Goal: Information Seeking & Learning: Learn about a topic

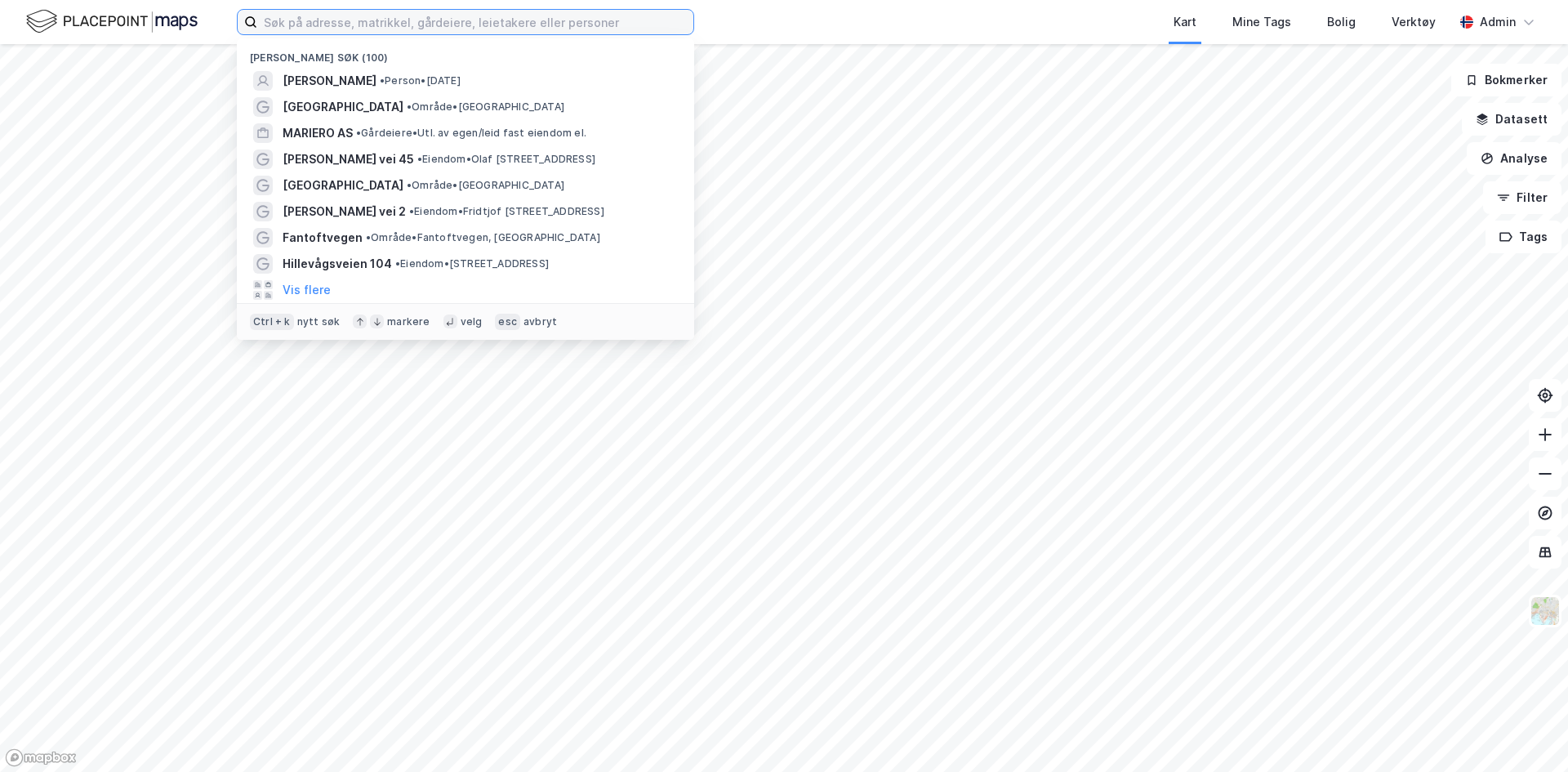
click at [423, 26] on input at bounding box center [475, 22] width 436 height 25
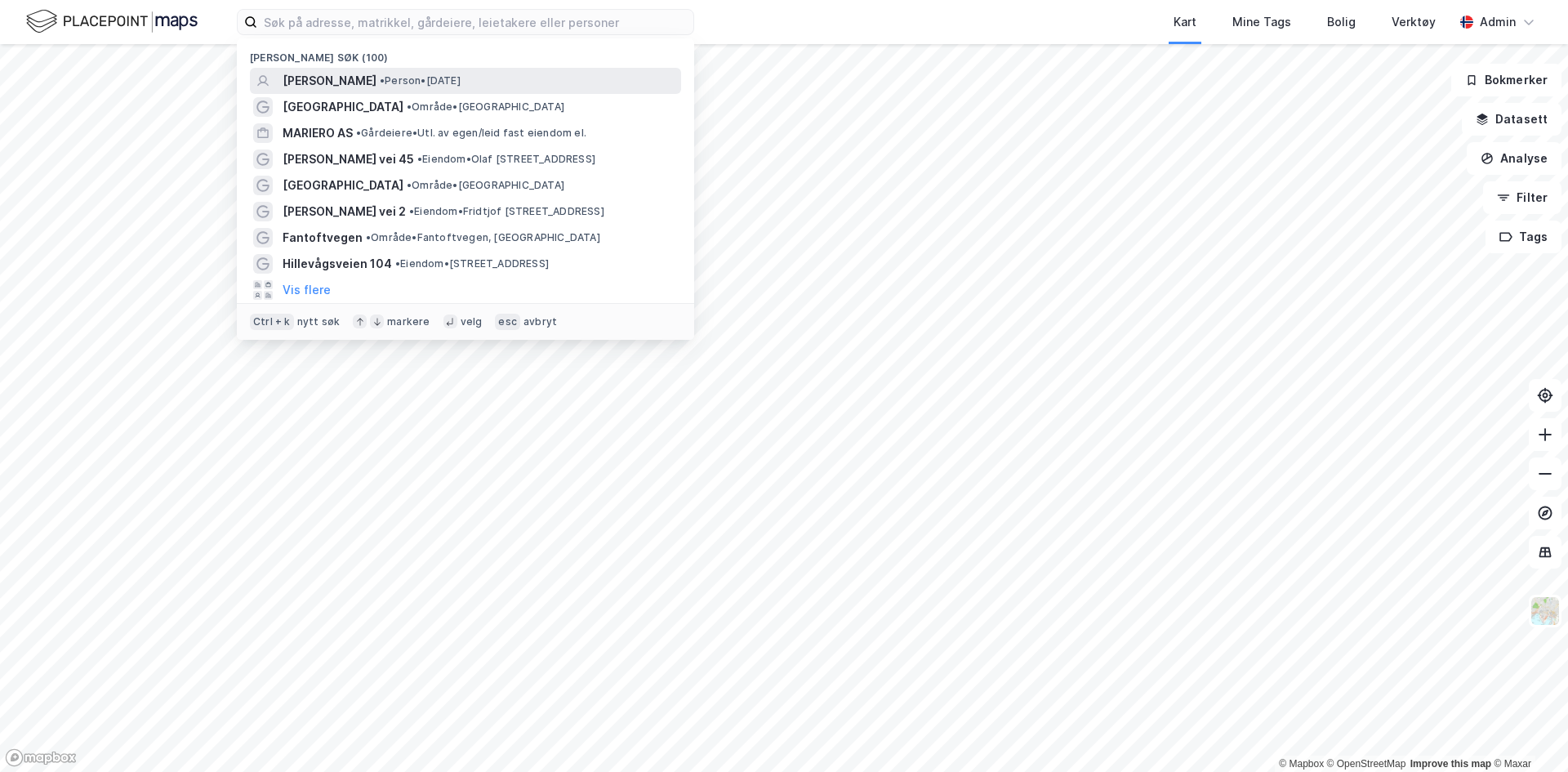
click at [373, 77] on span "[PERSON_NAME]" at bounding box center [329, 81] width 94 height 20
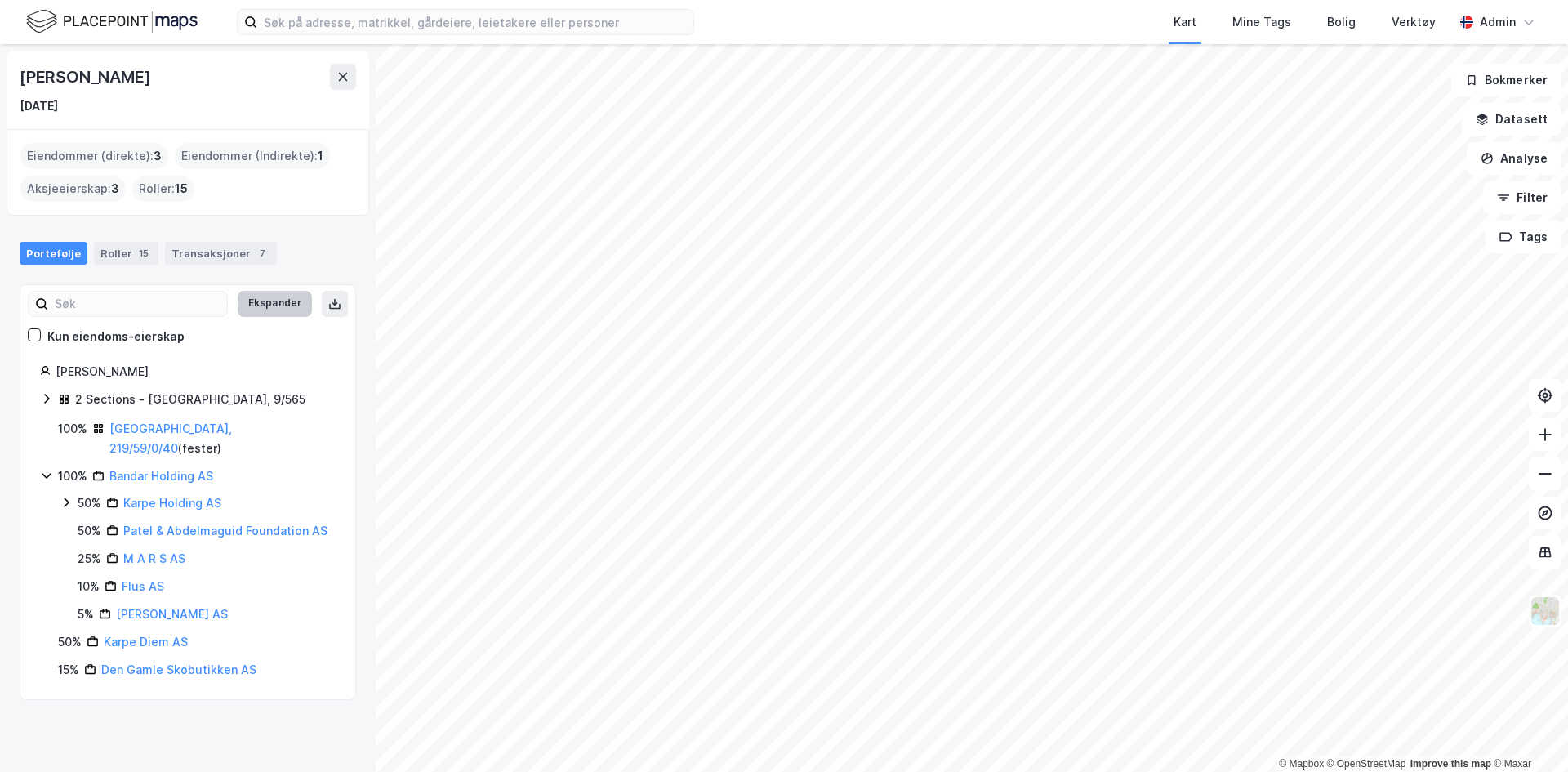
click at [275, 311] on button "Ekspander" at bounding box center [275, 304] width 75 height 27
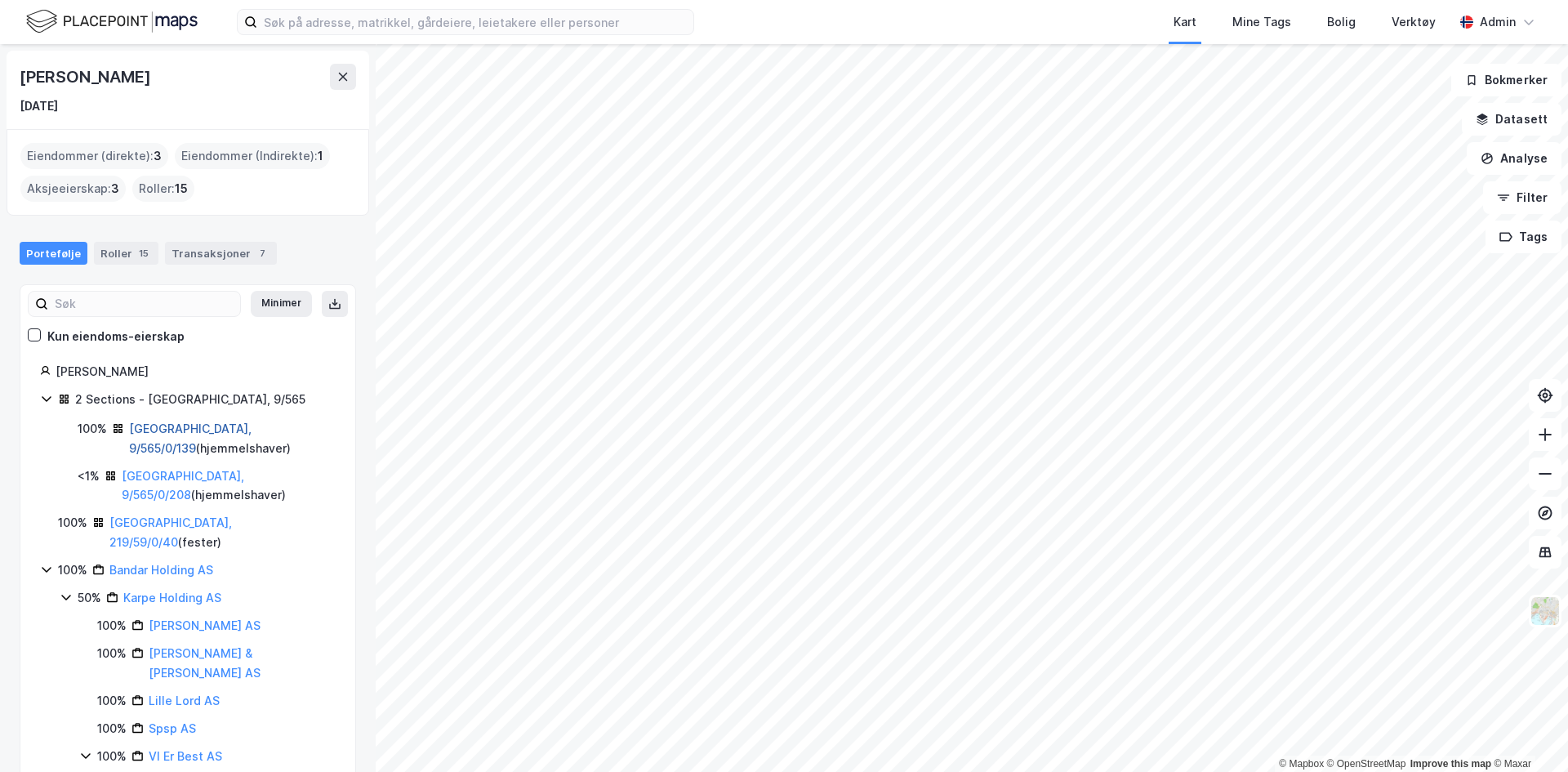
click at [195, 428] on link "[GEOGRAPHIC_DATA], 9/565/0/139" at bounding box center [190, 439] width 123 height 33
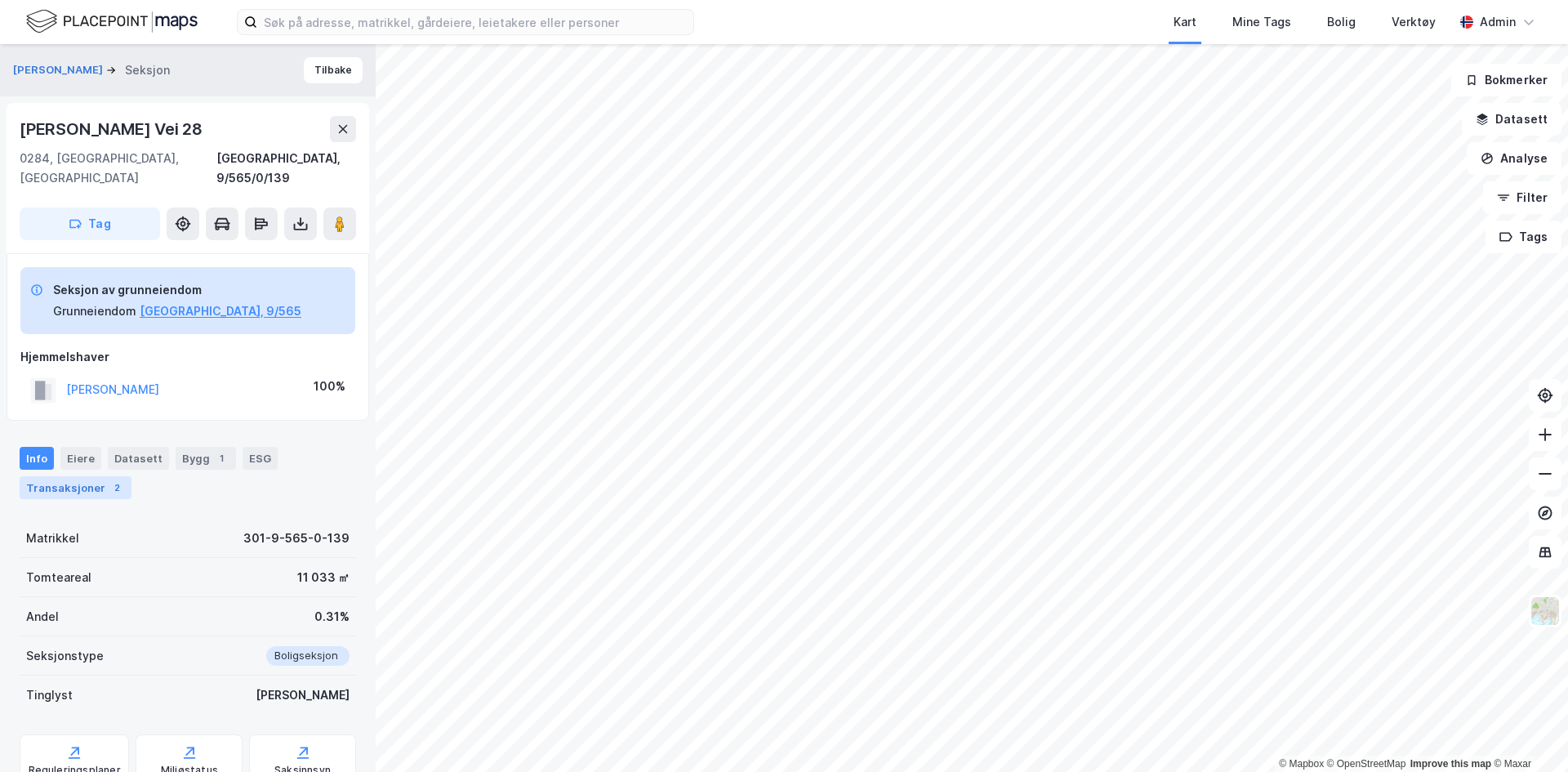
click at [100, 476] on div "Transaksjoner 2" at bounding box center [76, 487] width 112 height 23
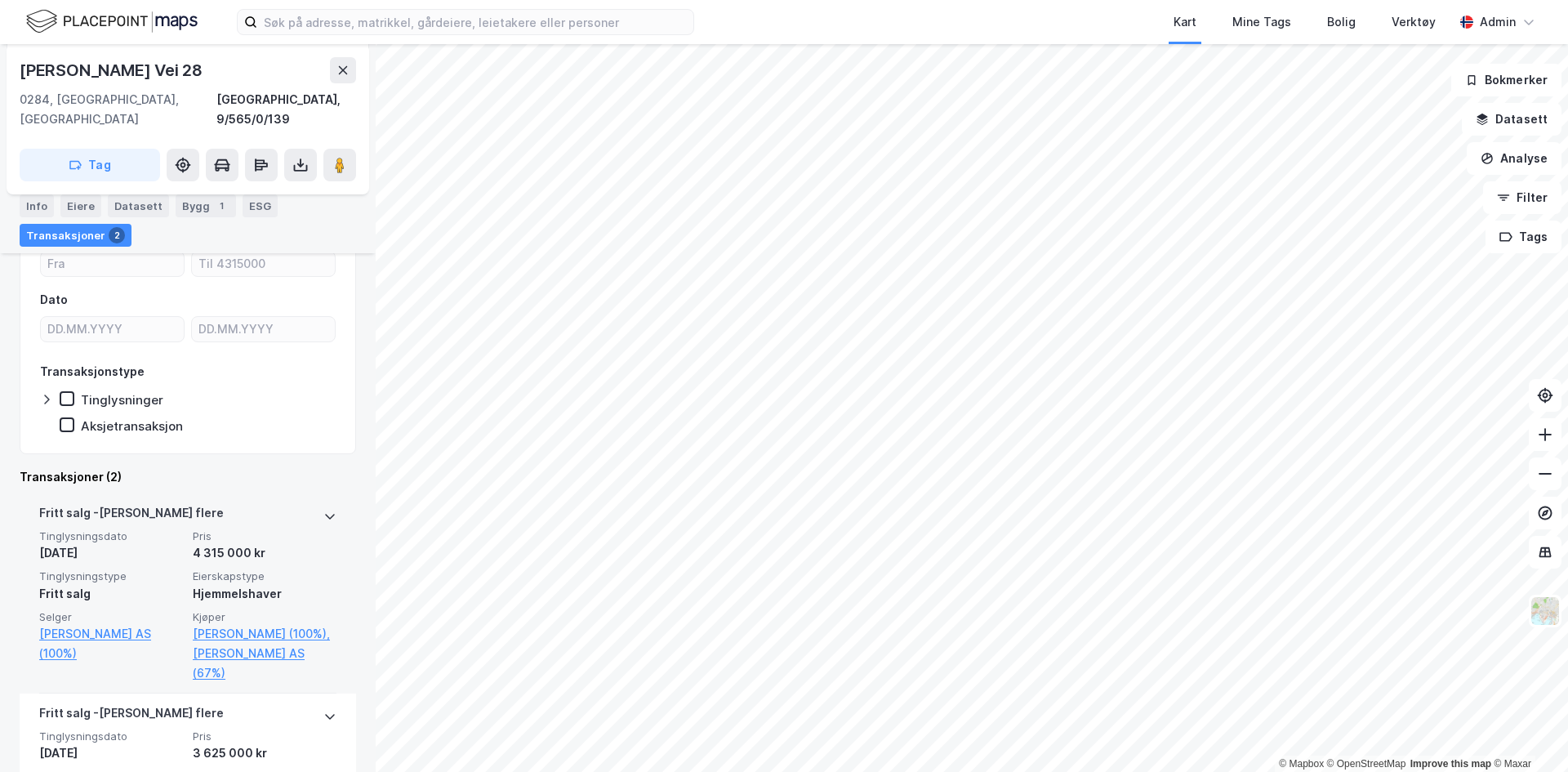
scroll to position [432, 0]
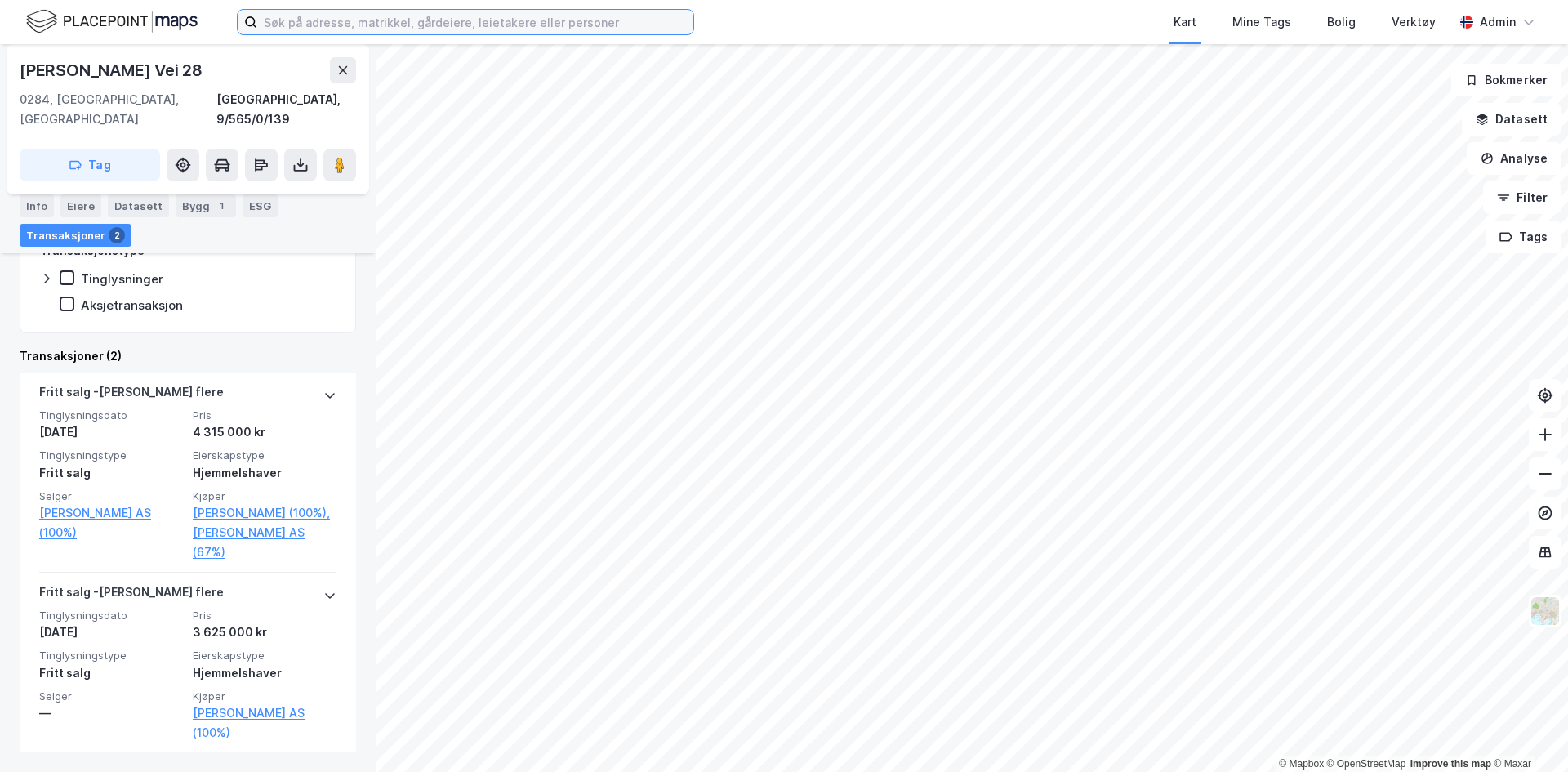
click at [420, 26] on input at bounding box center [475, 22] width 436 height 25
click at [160, 101] on div "[GEOGRAPHIC_DATA], 9/565/0/139" at bounding box center [188, 109] width 336 height 39
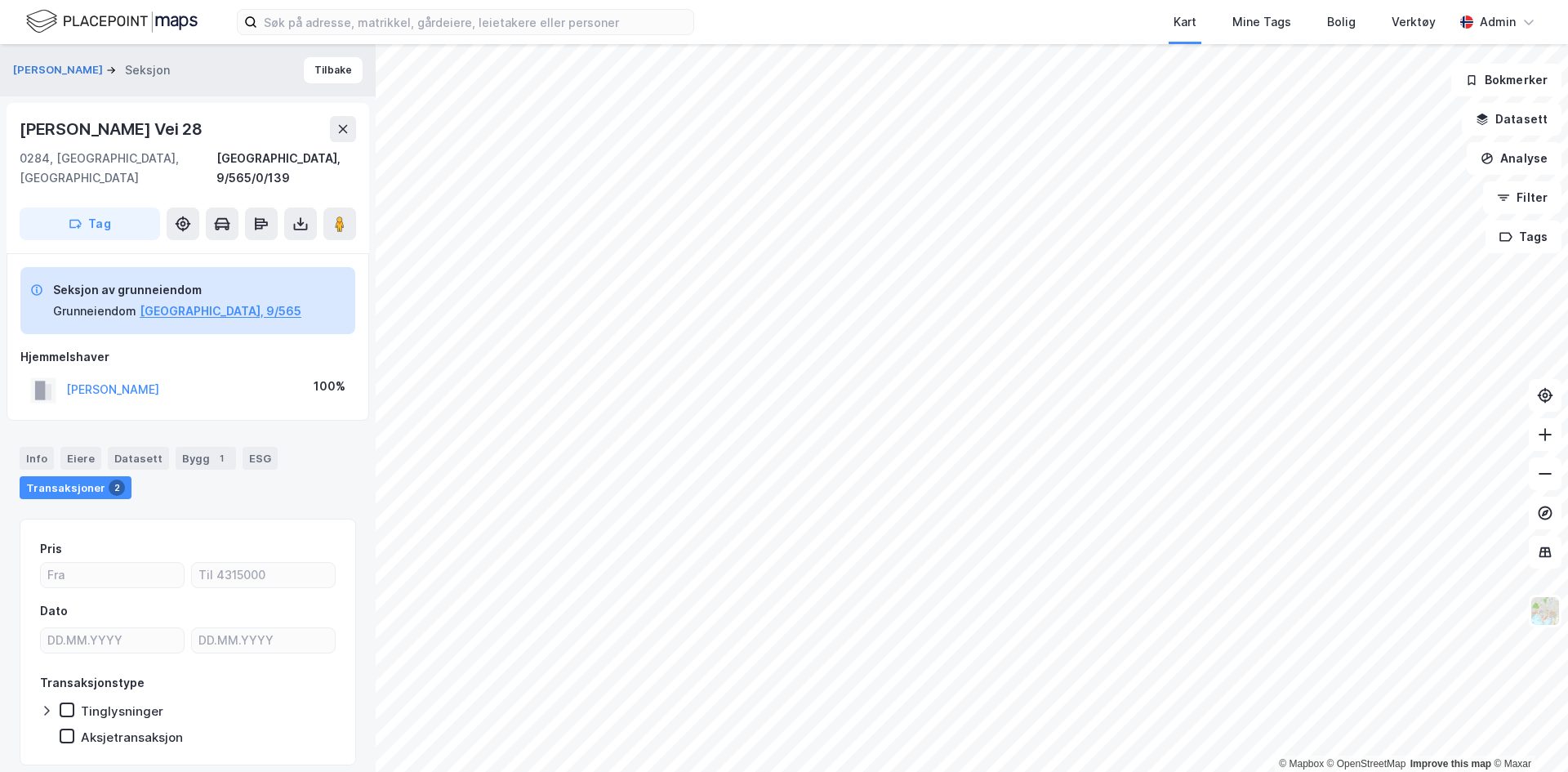
click at [137, 82] on div "[PERSON_NAME] Seksjon Tilbake" at bounding box center [188, 70] width 376 height 52
click at [106, 65] on button "[PERSON_NAME]" at bounding box center [59, 70] width 93 height 17
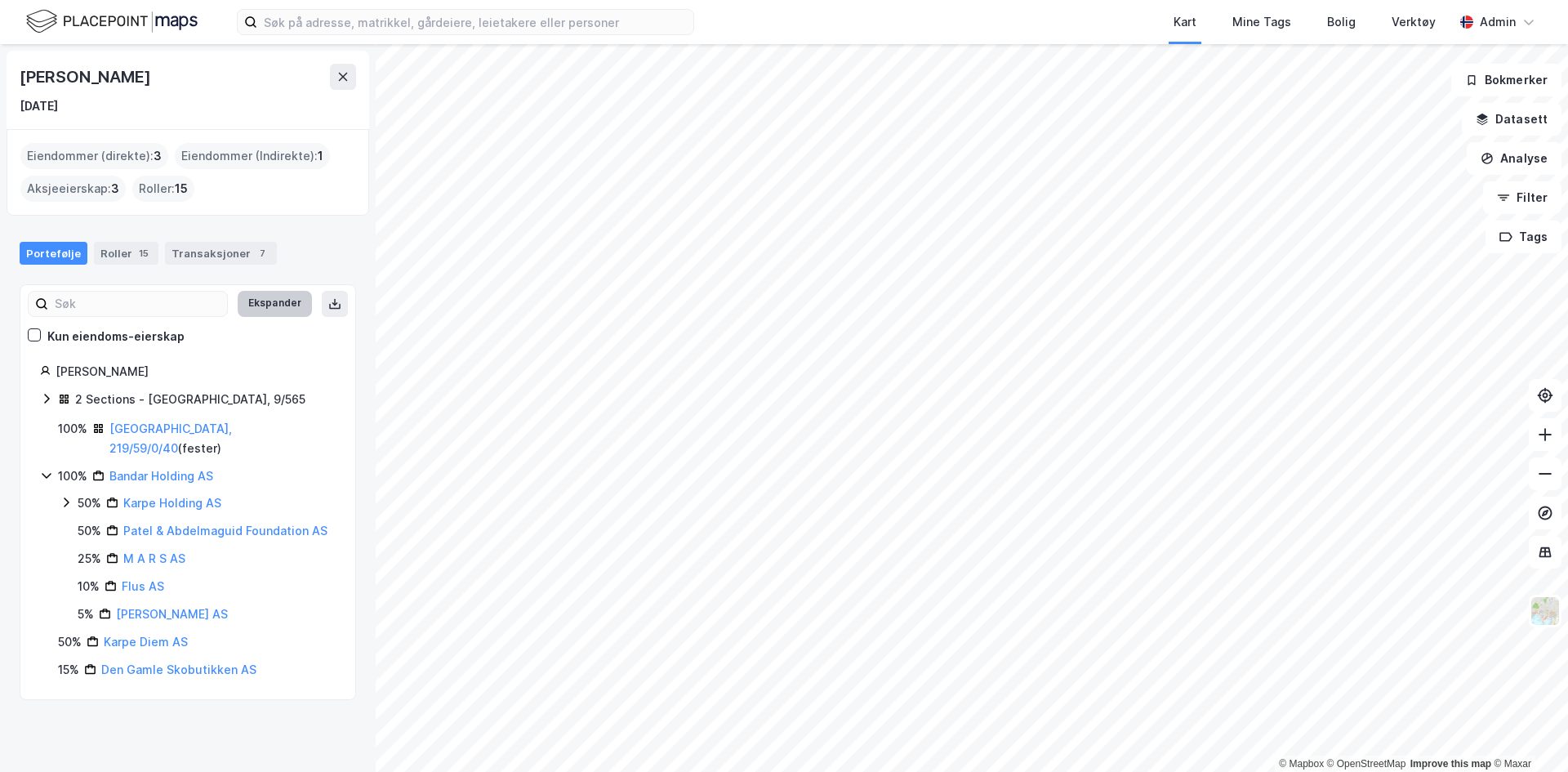
click at [255, 296] on button "Ekspander" at bounding box center [275, 304] width 75 height 27
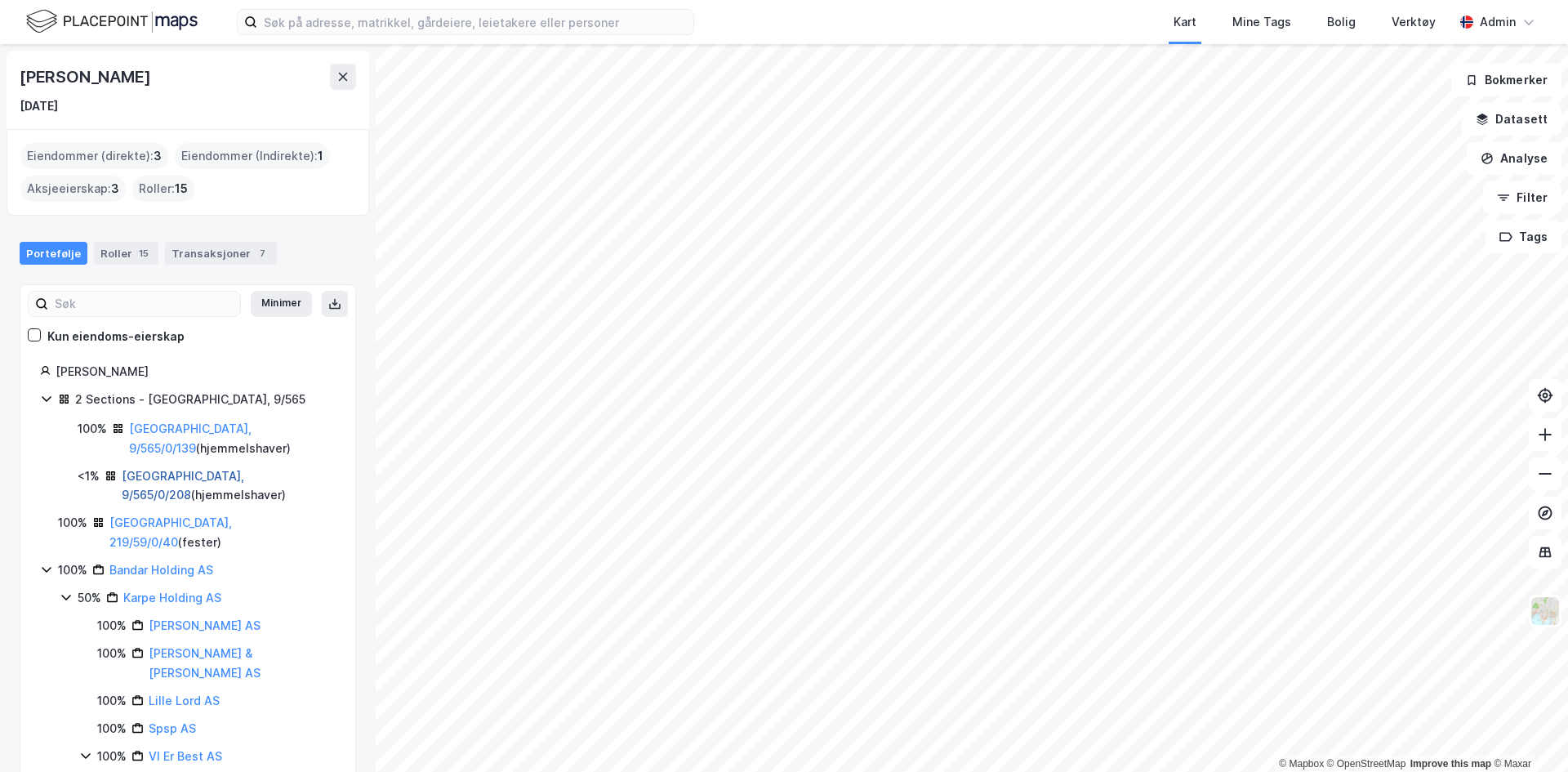
click at [196, 469] on link "[GEOGRAPHIC_DATA], 9/565/0/208" at bounding box center [183, 486] width 123 height 33
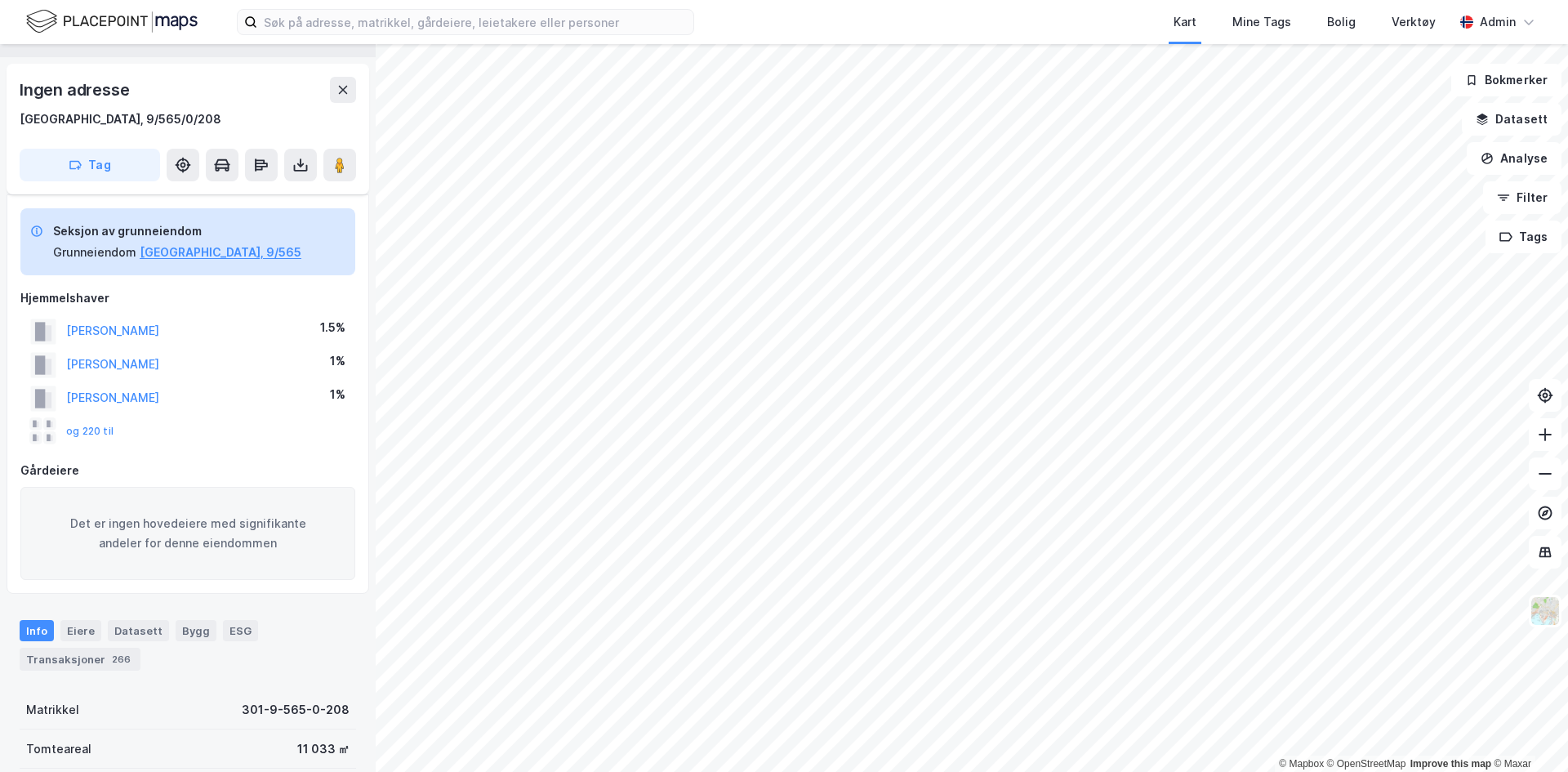
scroll to position [218, 0]
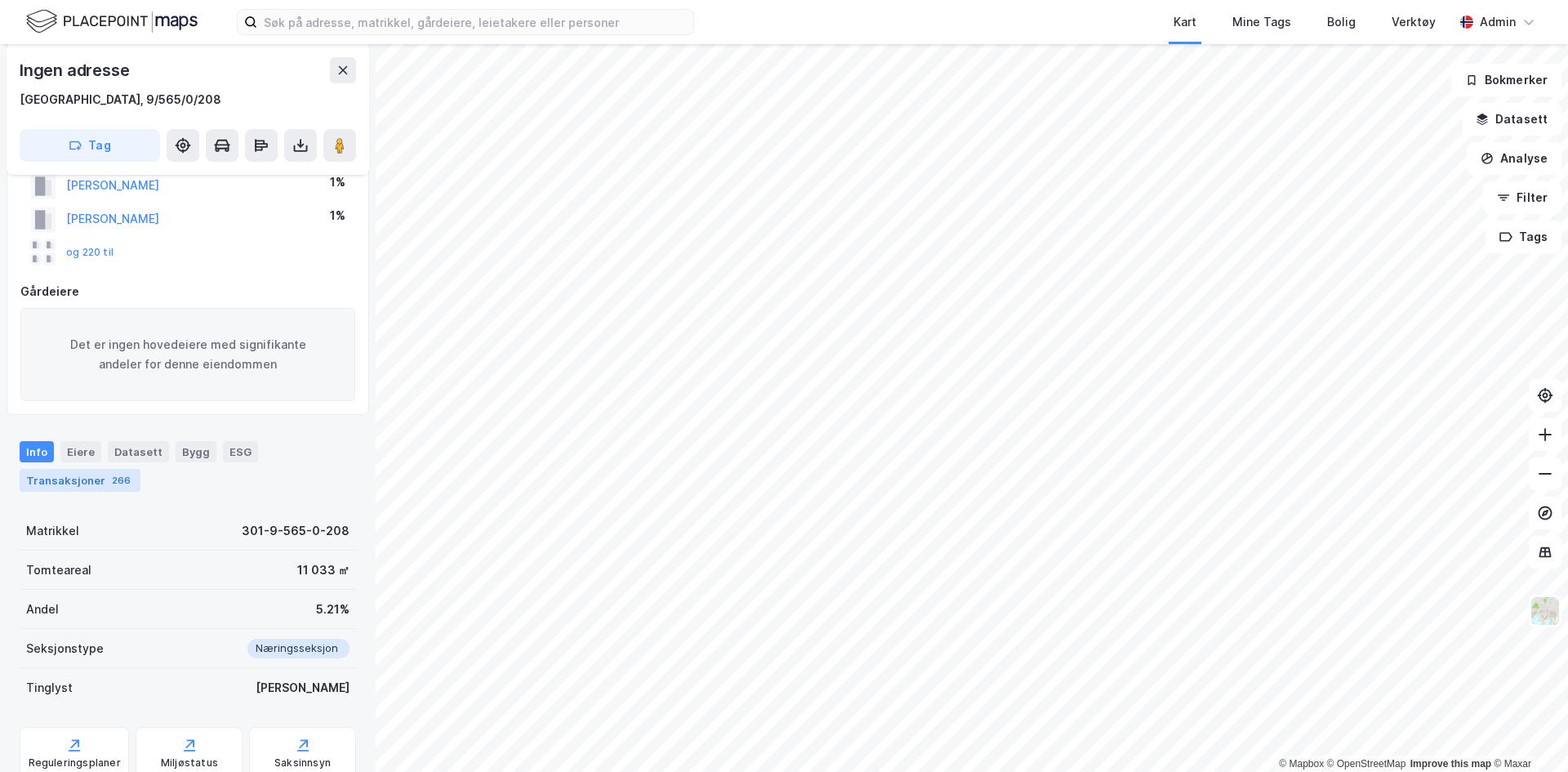
click at [119, 480] on div "266" at bounding box center [121, 480] width 26 height 17
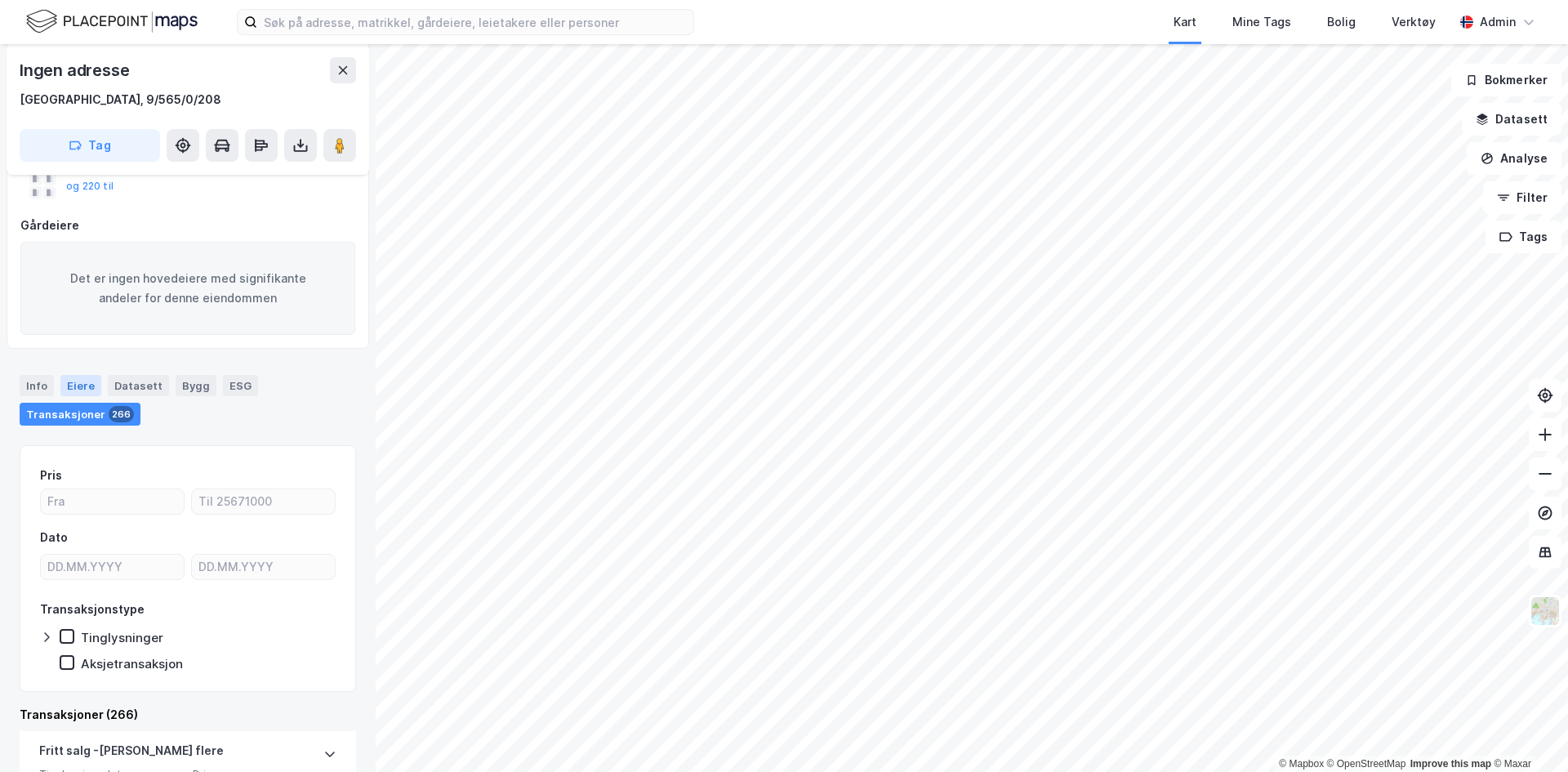
scroll to position [289, 0]
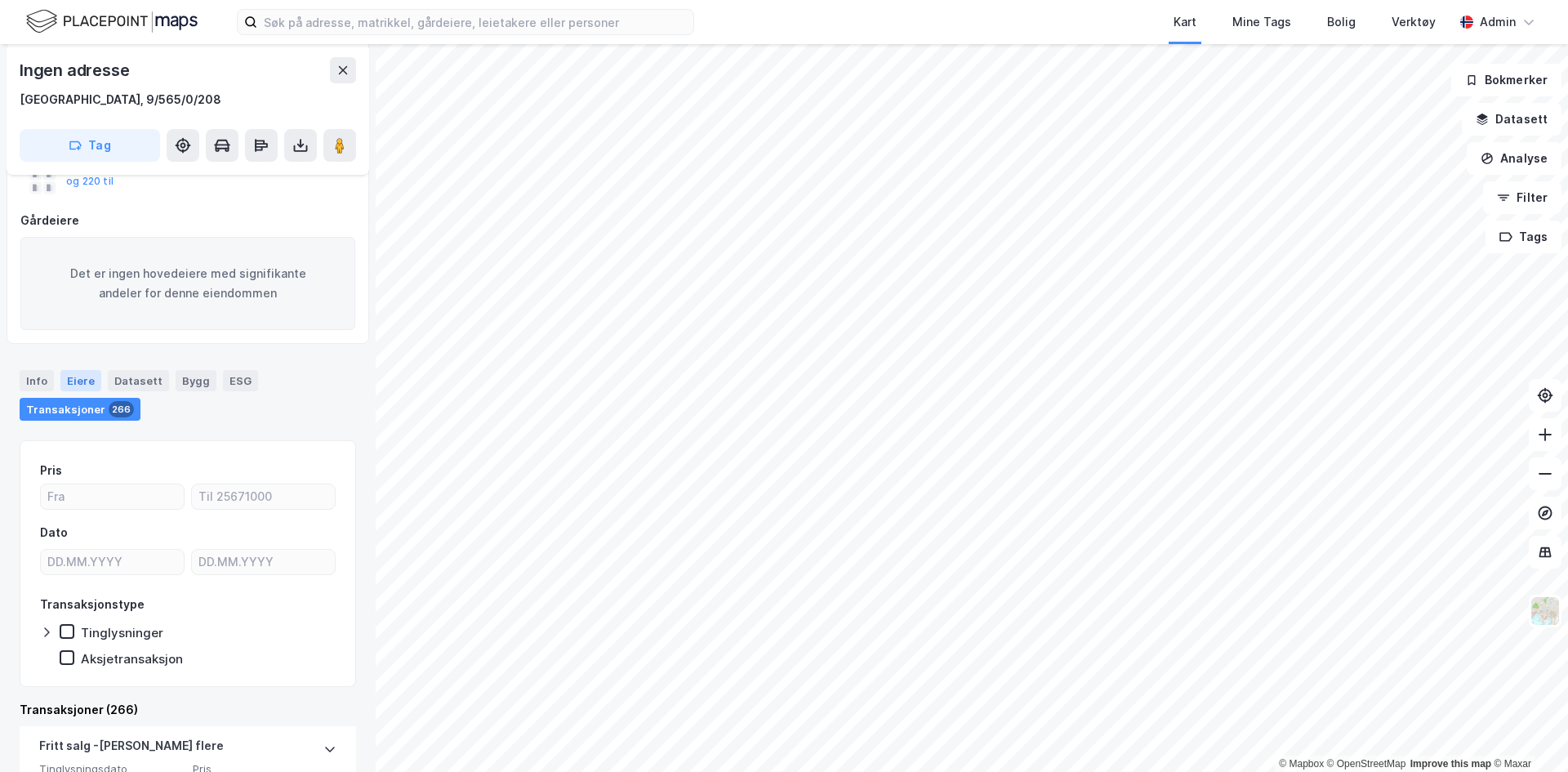
click at [82, 370] on div "Eiere" at bounding box center [81, 381] width 41 height 22
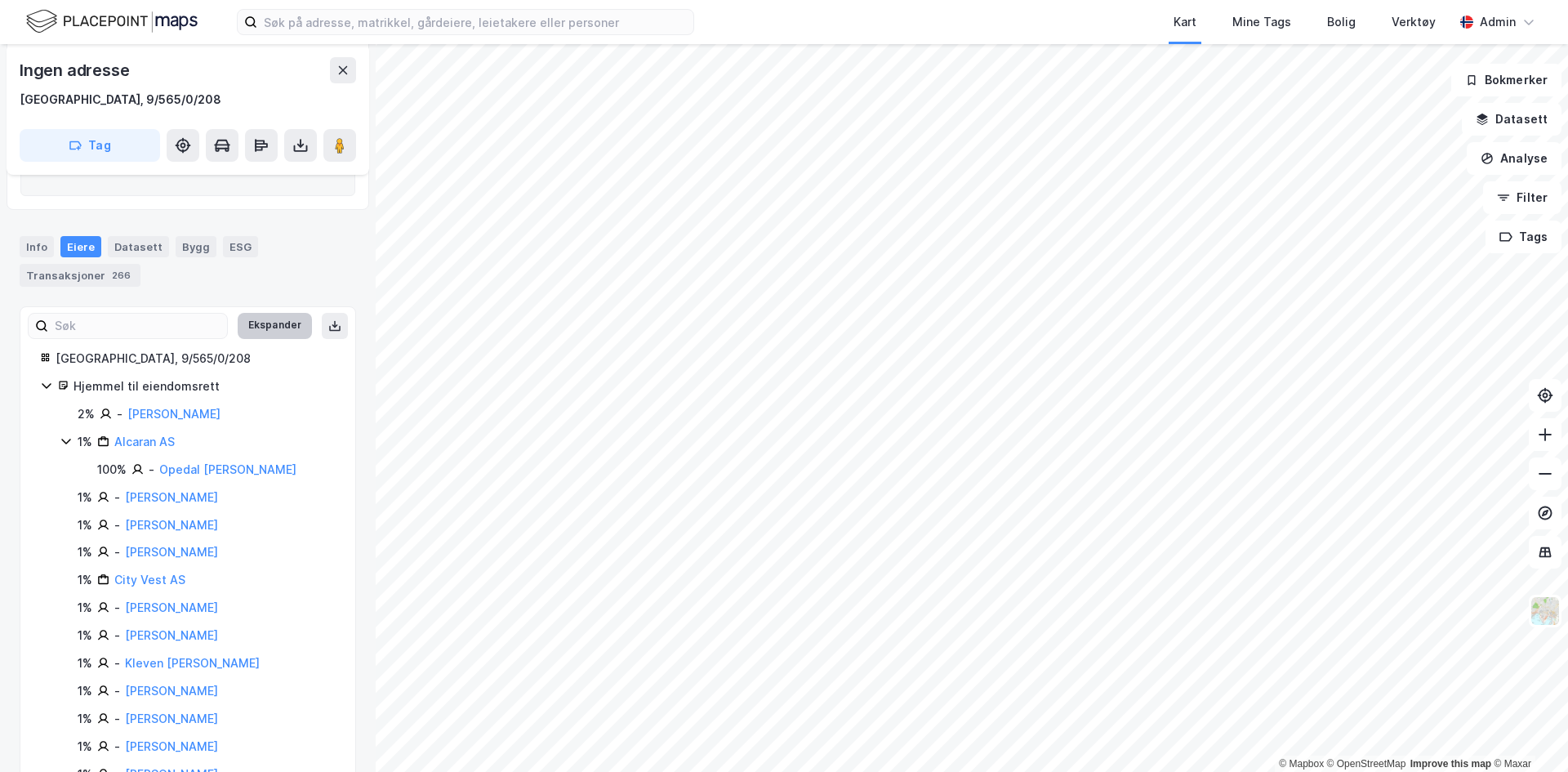
click at [255, 328] on button "Ekspander" at bounding box center [275, 326] width 75 height 27
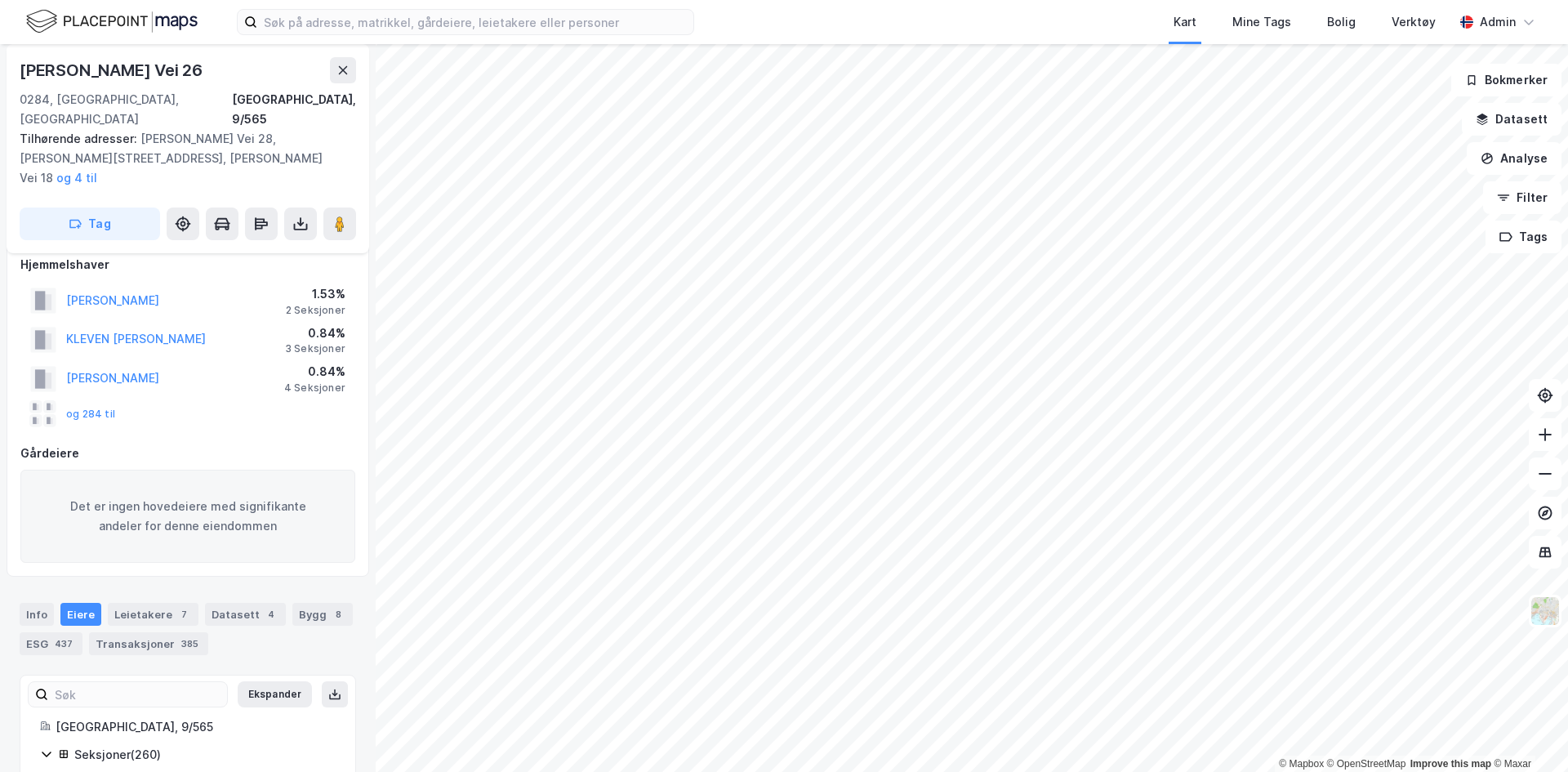
scroll to position [309, 0]
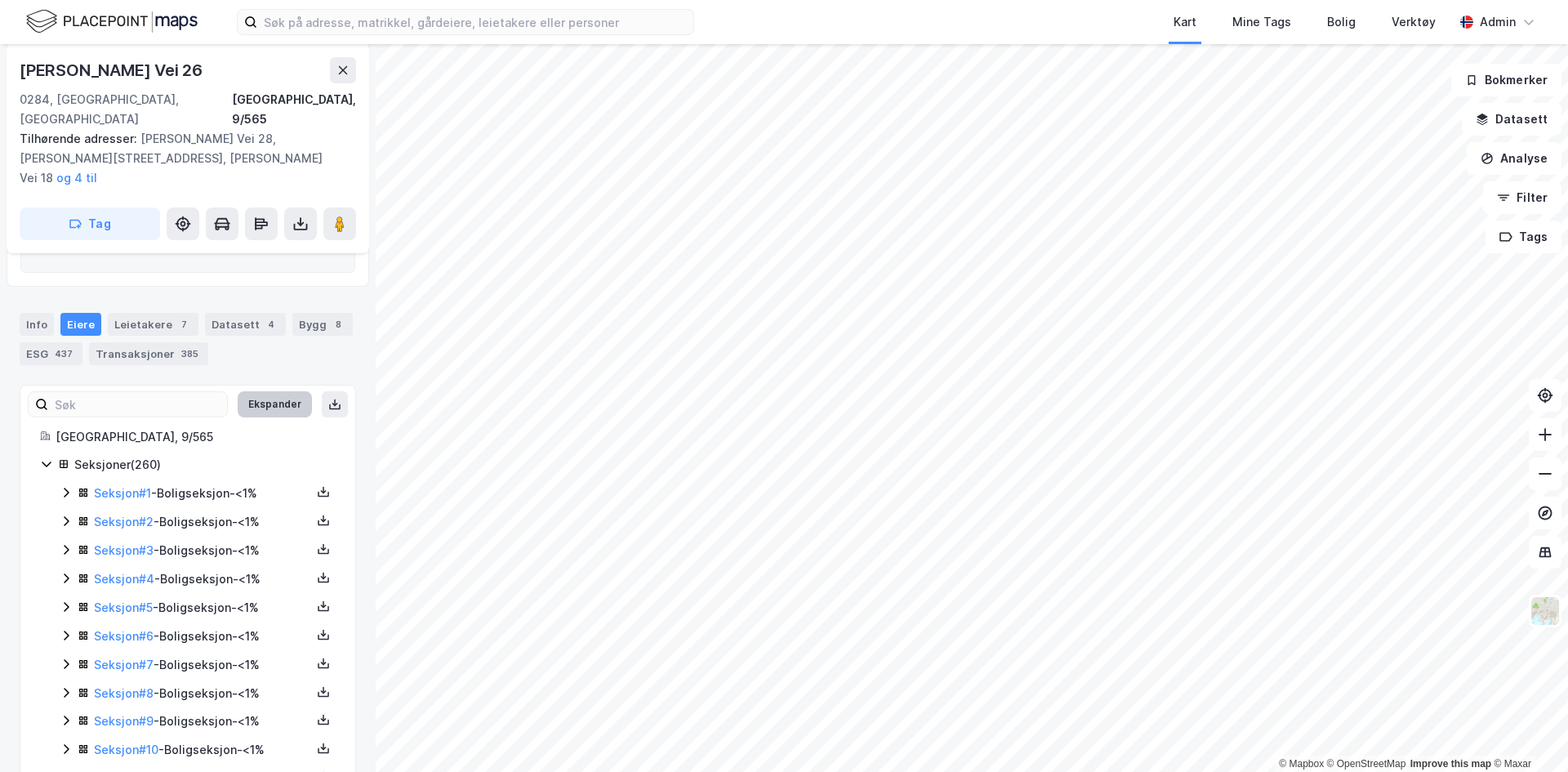
click at [269, 391] on button "Ekspander" at bounding box center [275, 404] width 75 height 27
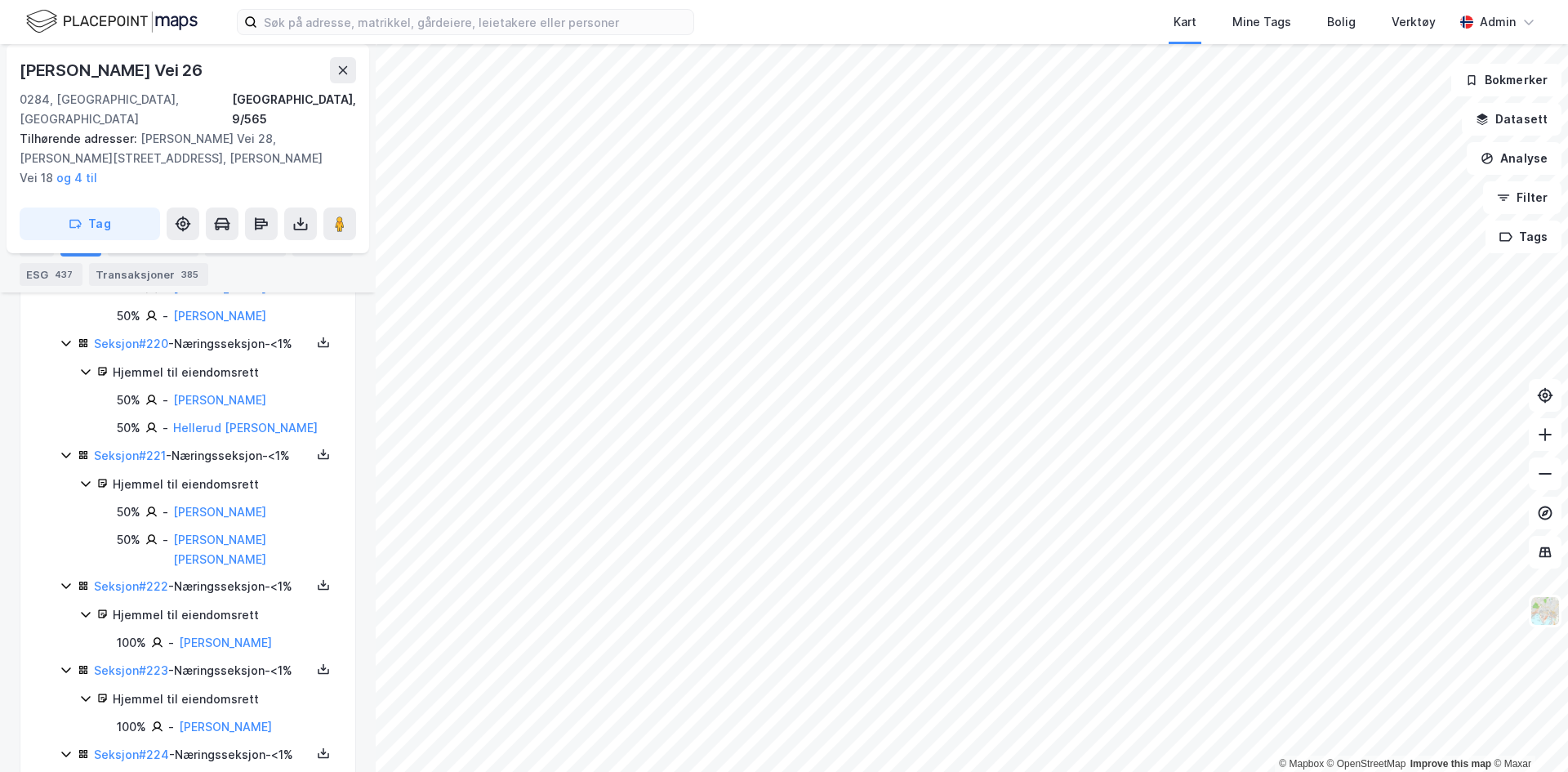
scroll to position [23404, 0]
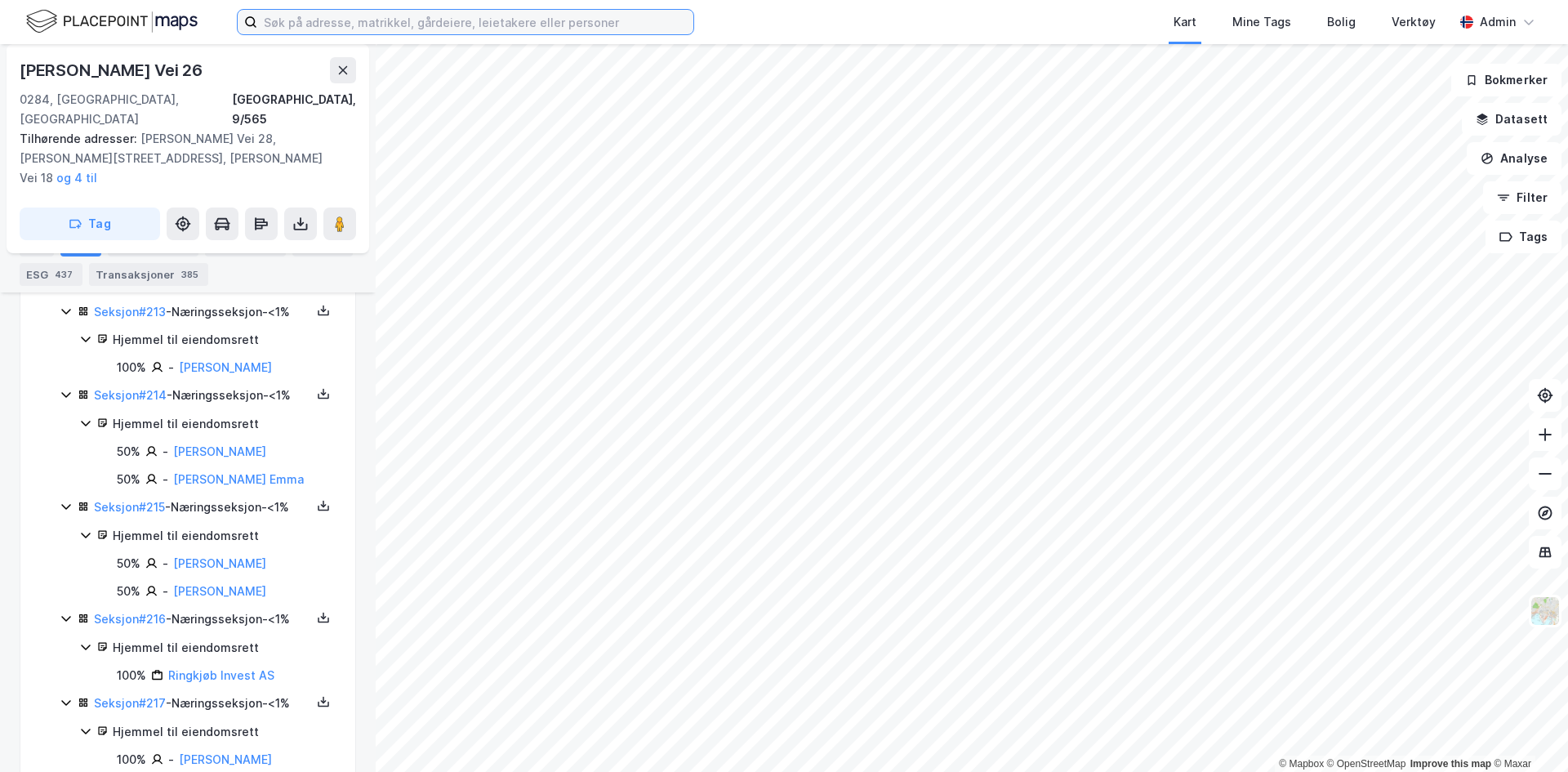
click at [385, 25] on input at bounding box center [475, 22] width 436 height 25
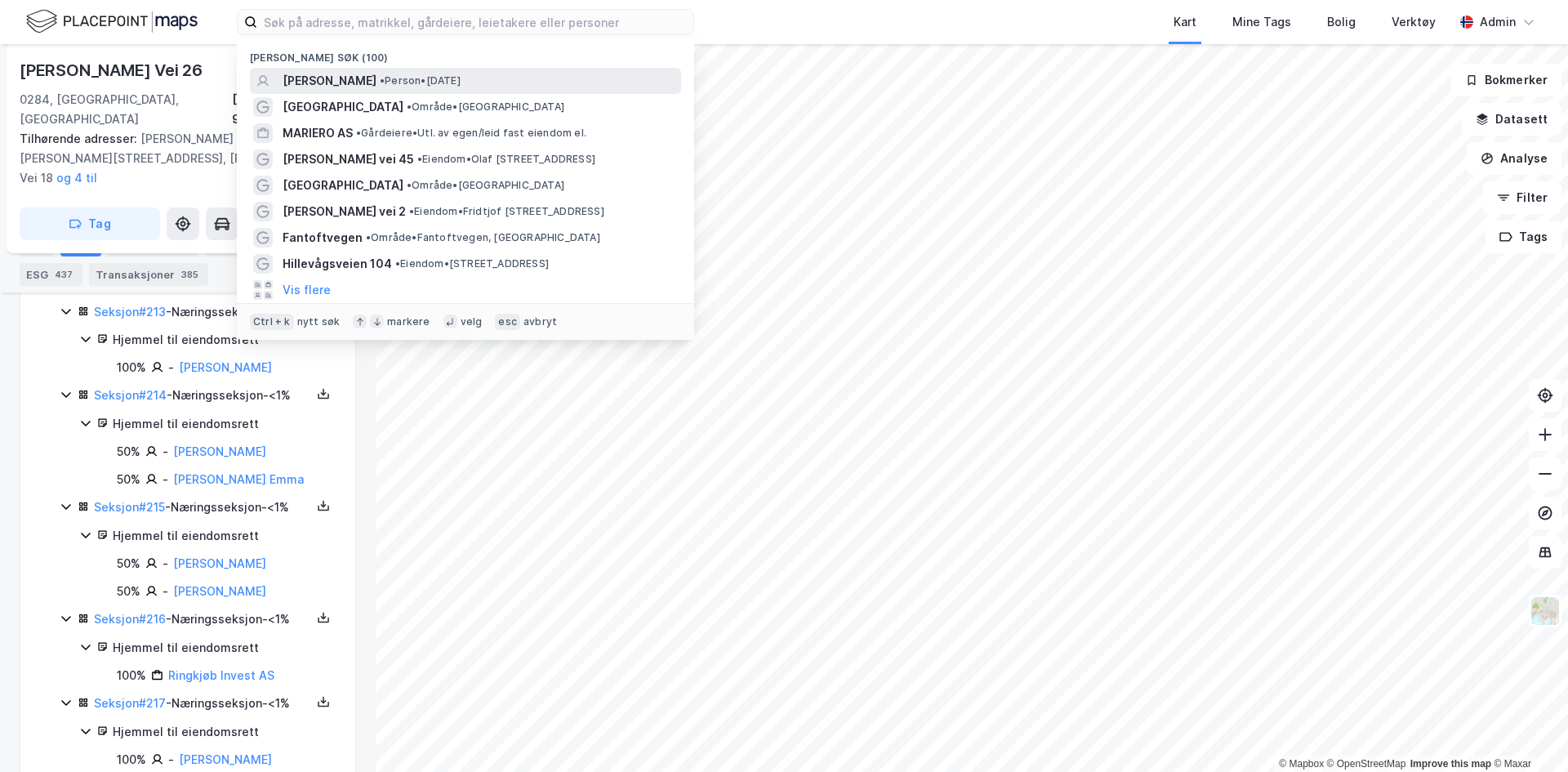
click at [377, 80] on span "[PERSON_NAME]" at bounding box center [329, 81] width 94 height 20
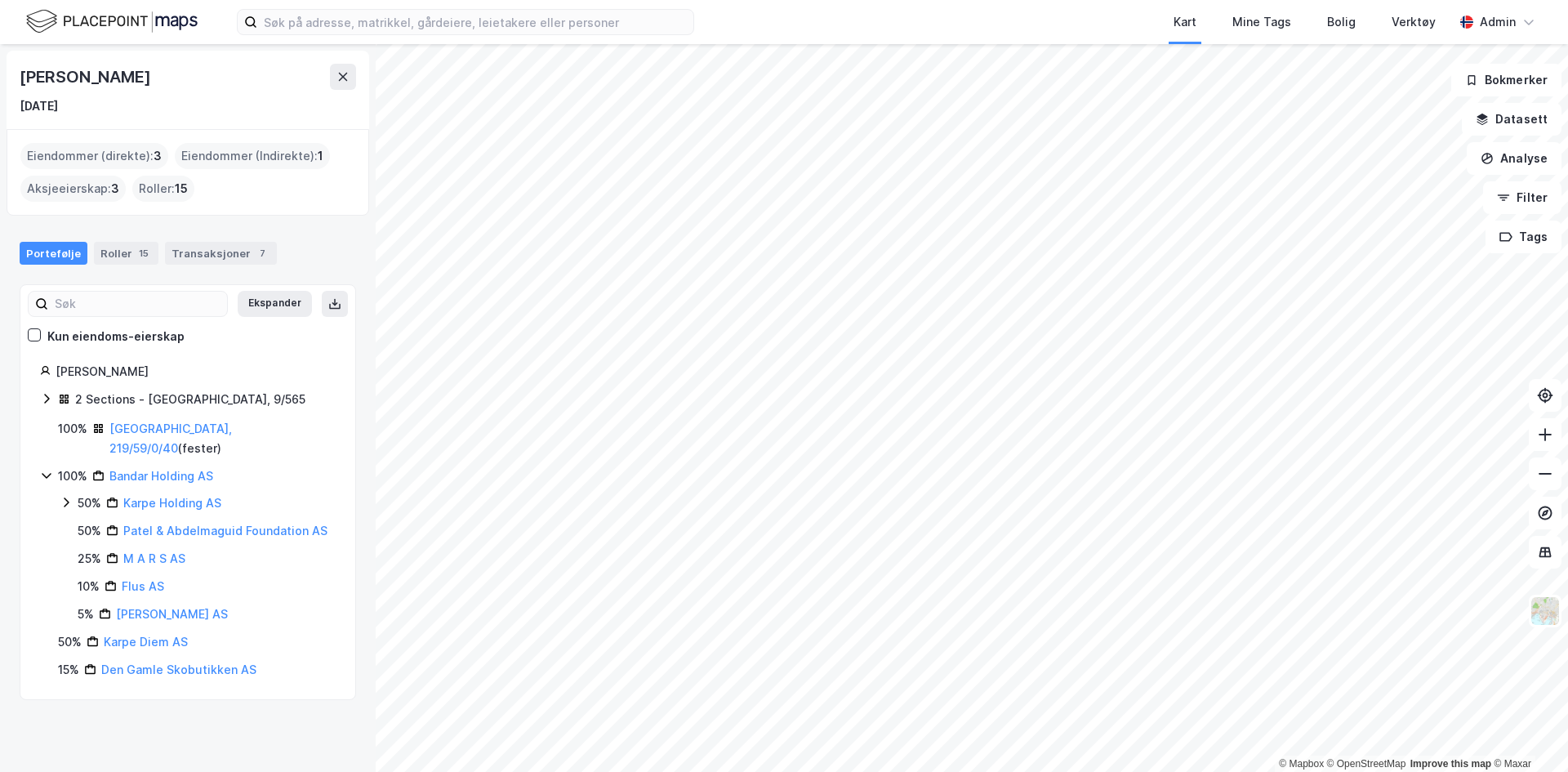
click at [45, 399] on icon at bounding box center [46, 398] width 13 height 13
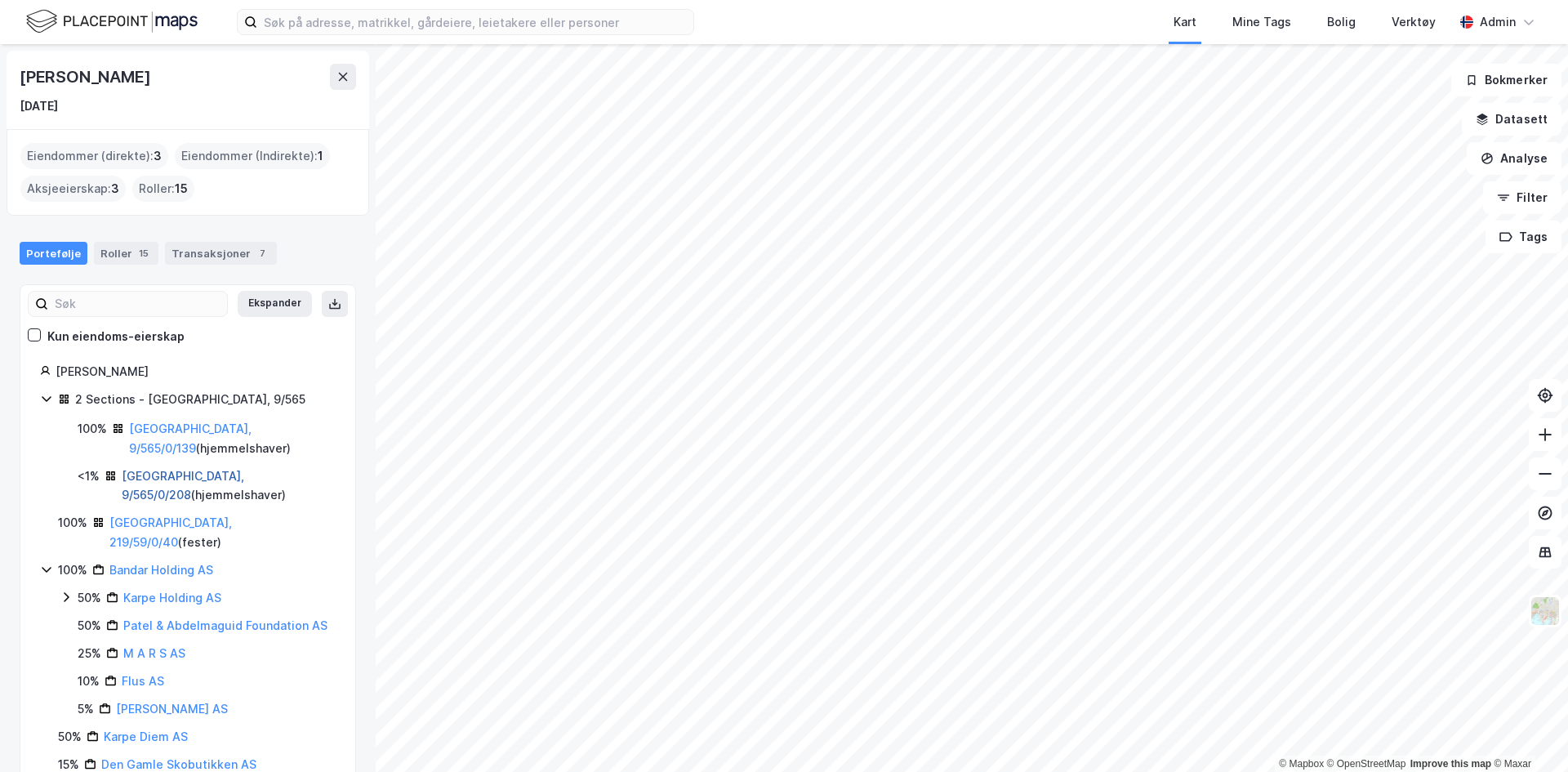
click at [190, 469] on link "[GEOGRAPHIC_DATA], 9/565/0/208" at bounding box center [183, 486] width 123 height 33
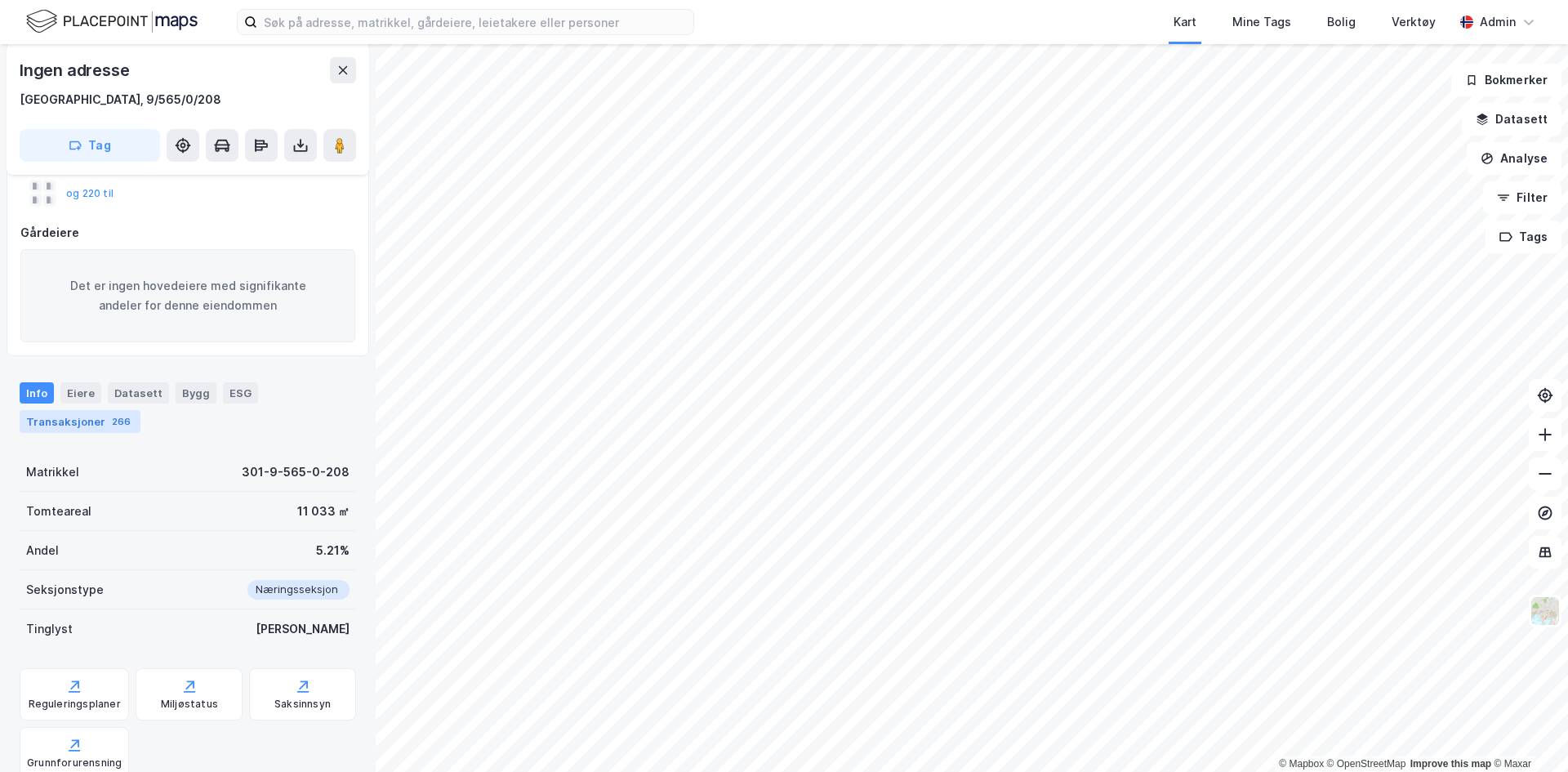
click at [94, 427] on div "Transaksjoner 266" at bounding box center [80, 421] width 121 height 23
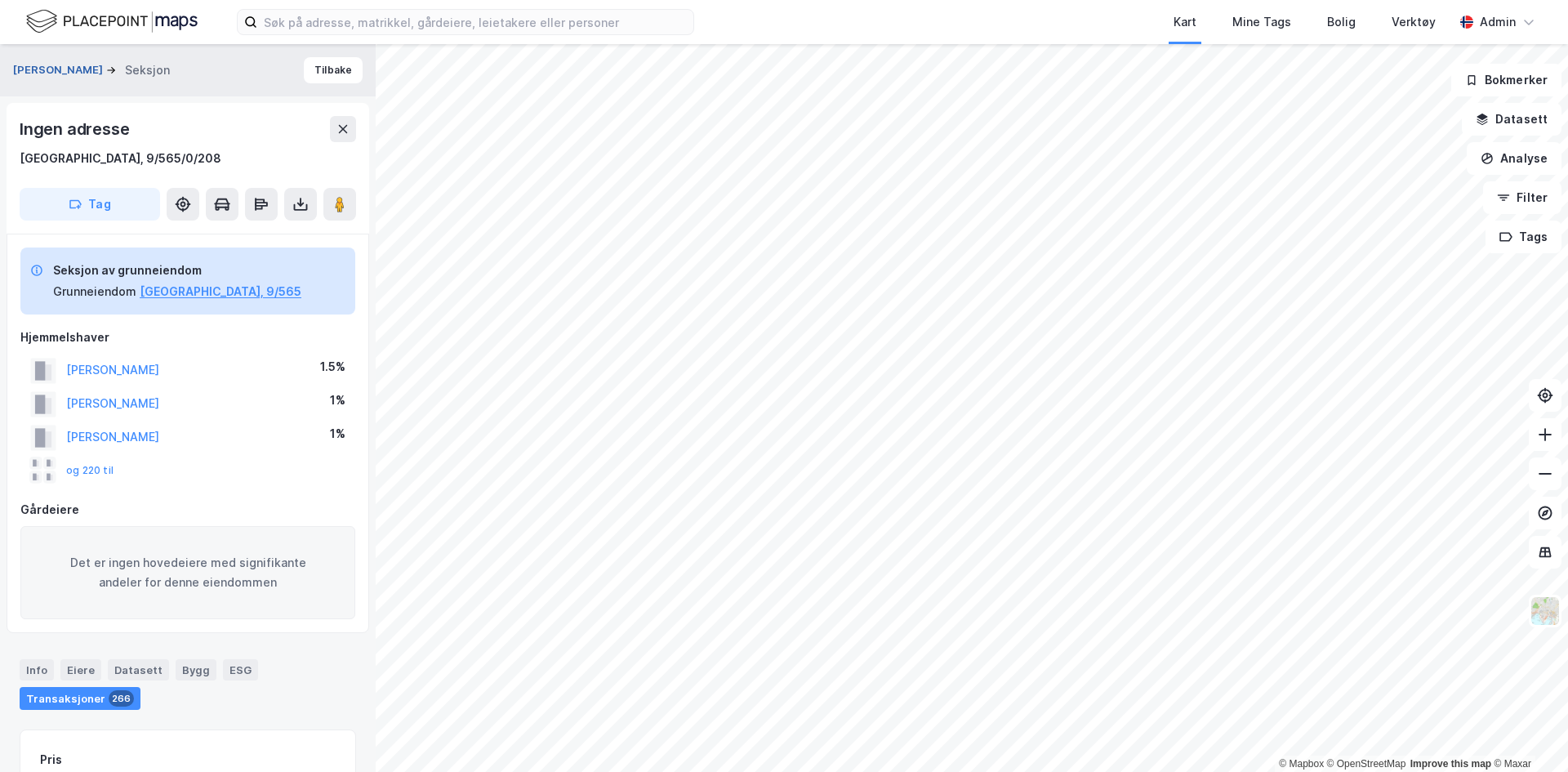
click at [104, 70] on button "[PERSON_NAME]" at bounding box center [59, 70] width 93 height 17
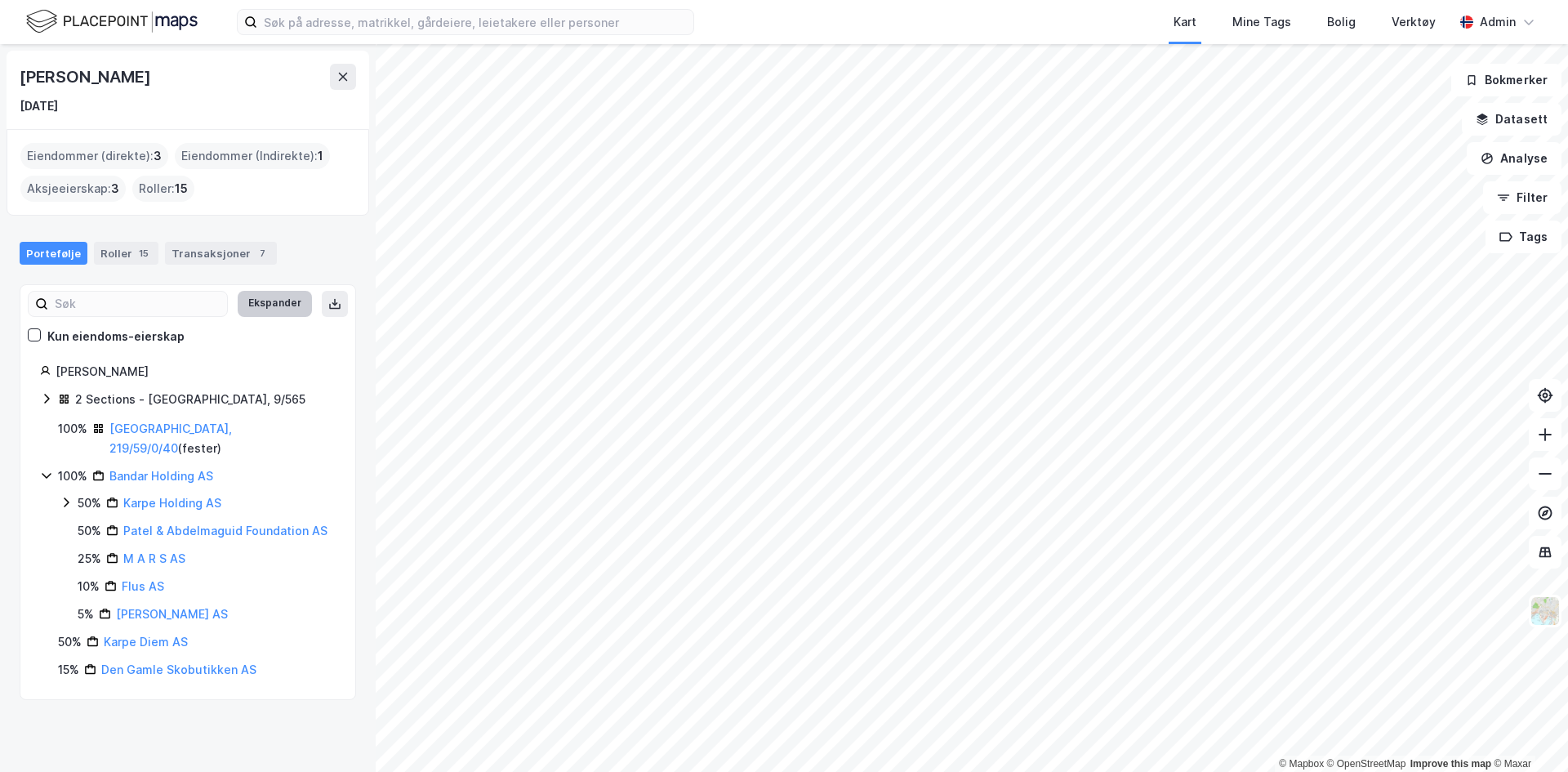
click at [238, 307] on button "Ekspander" at bounding box center [275, 304] width 75 height 27
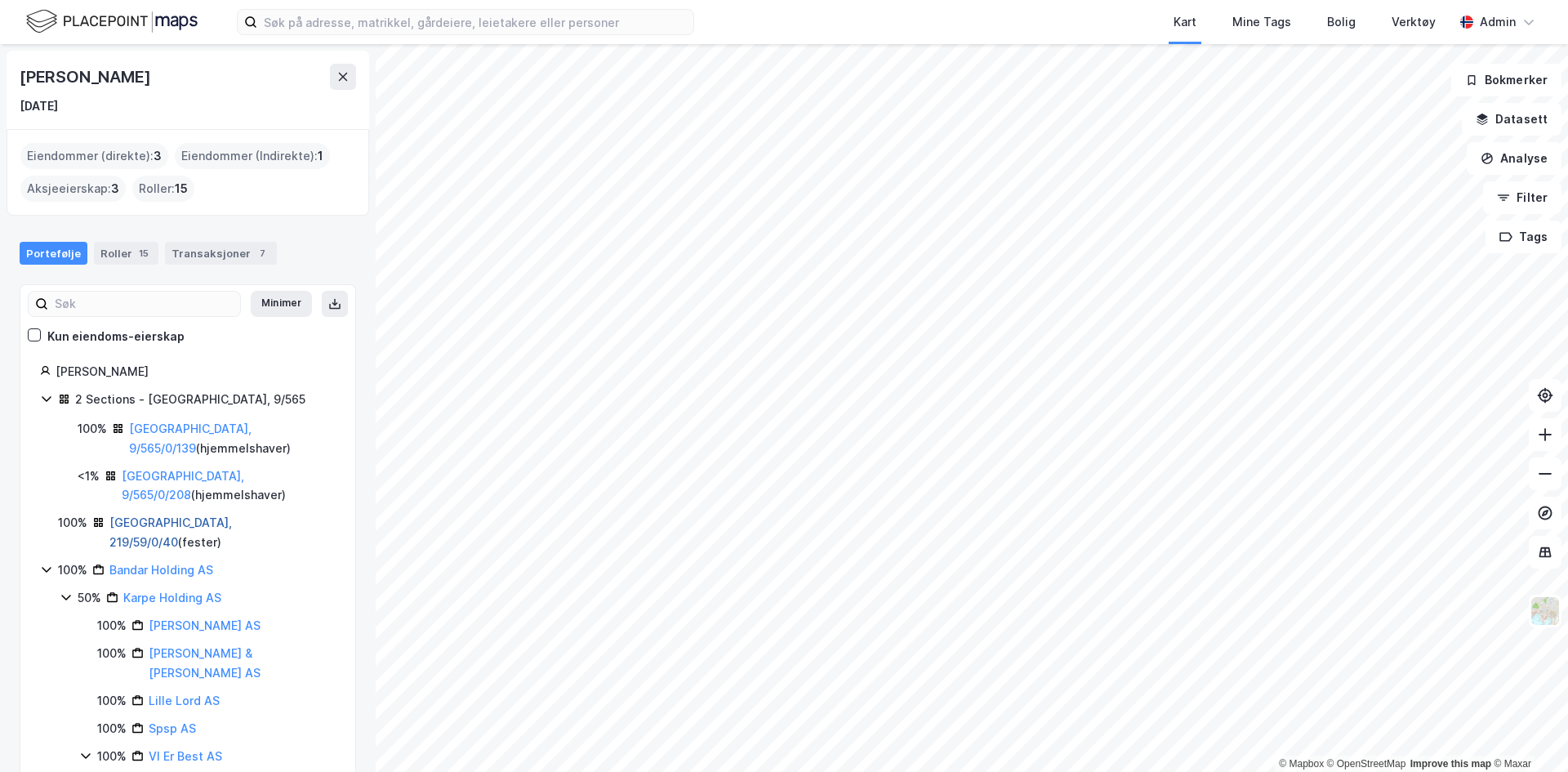
click at [159, 515] on link "[GEOGRAPHIC_DATA], 219/59/0/40" at bounding box center [170, 532] width 123 height 33
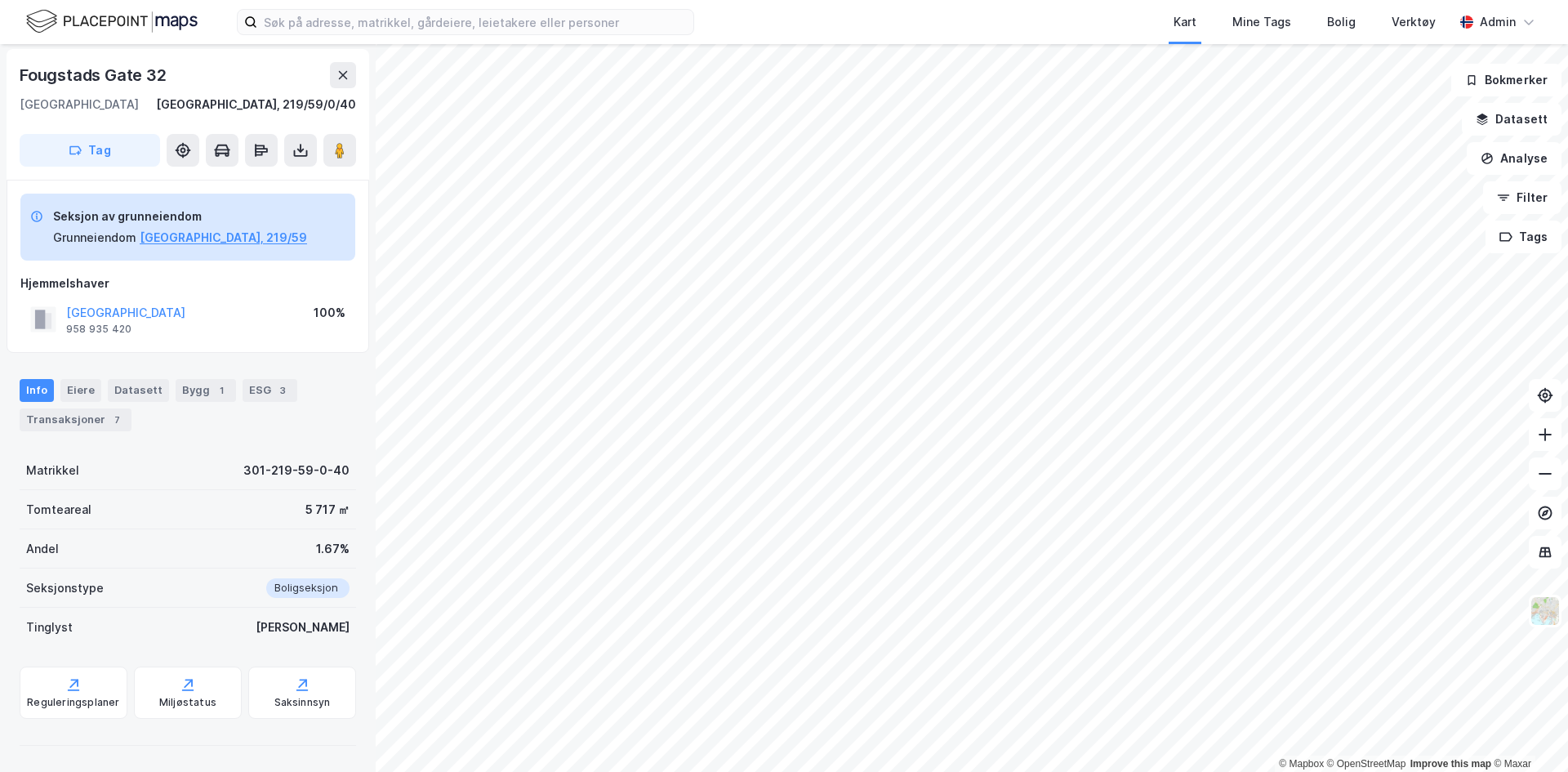
scroll to position [53, 0]
click at [81, 417] on div "Transaksjoner 7" at bounding box center [76, 420] width 112 height 23
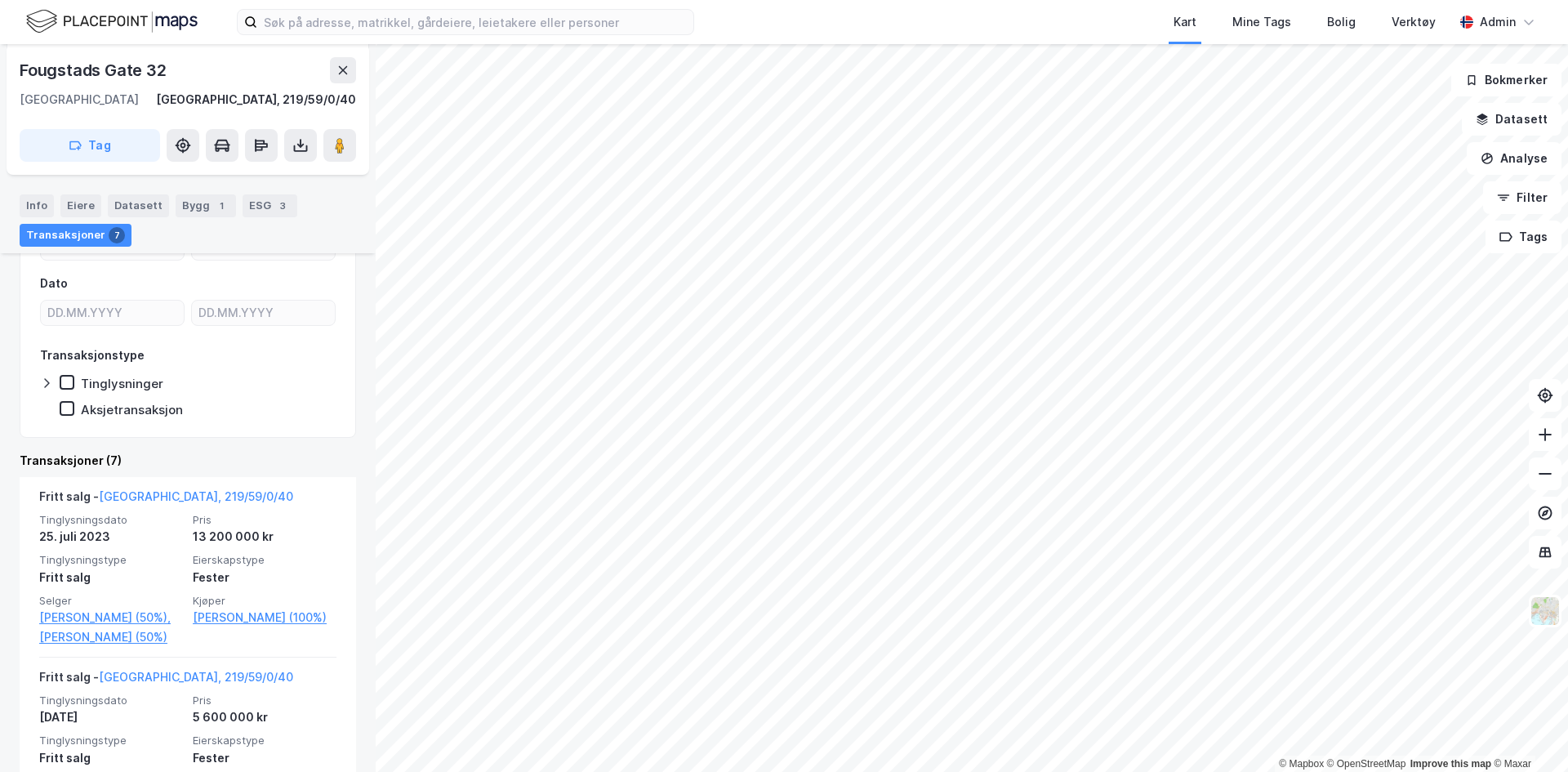
scroll to position [317, 0]
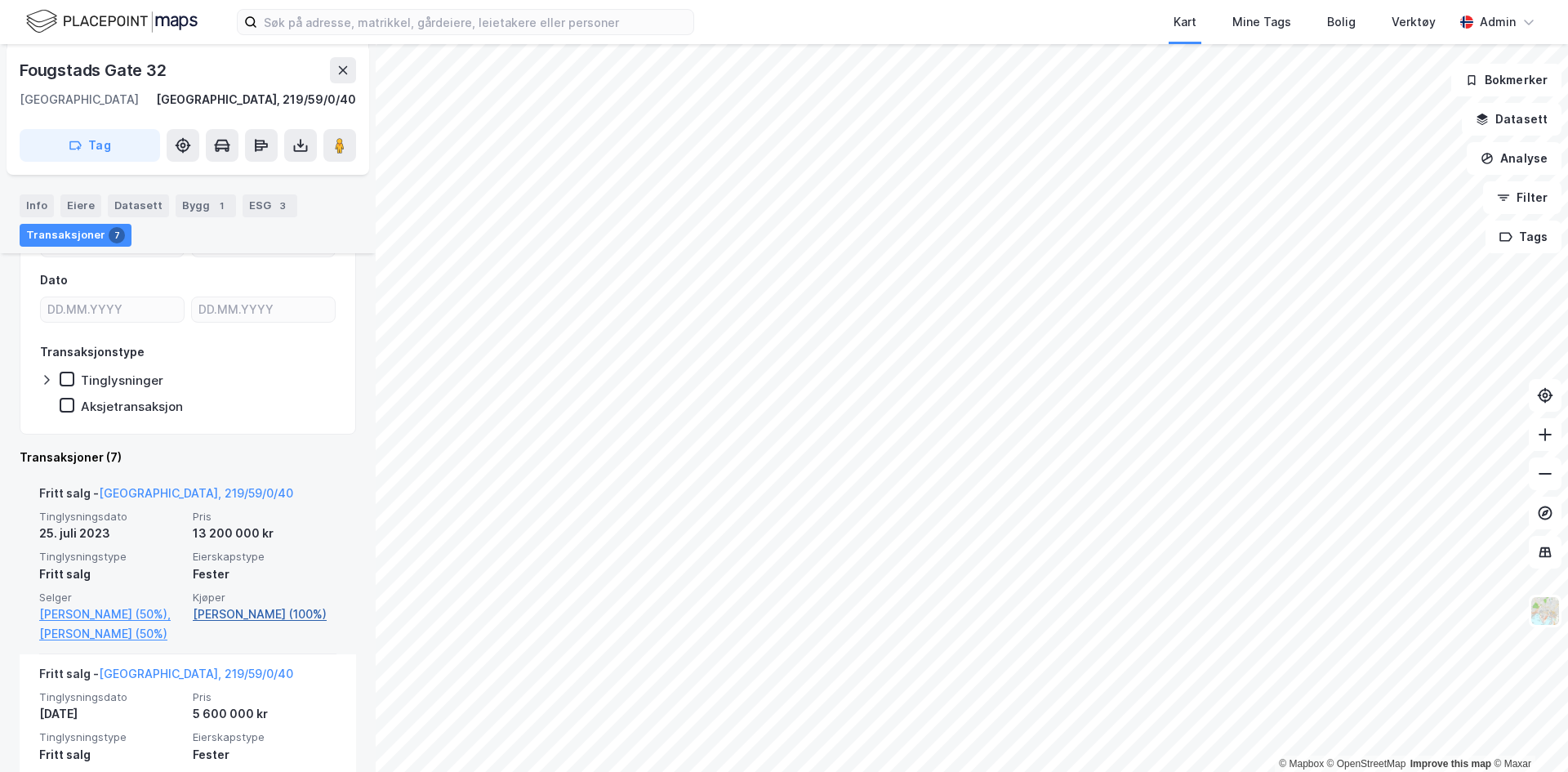
click at [210, 619] on link "[PERSON_NAME] (100%)" at bounding box center [264, 615] width 144 height 20
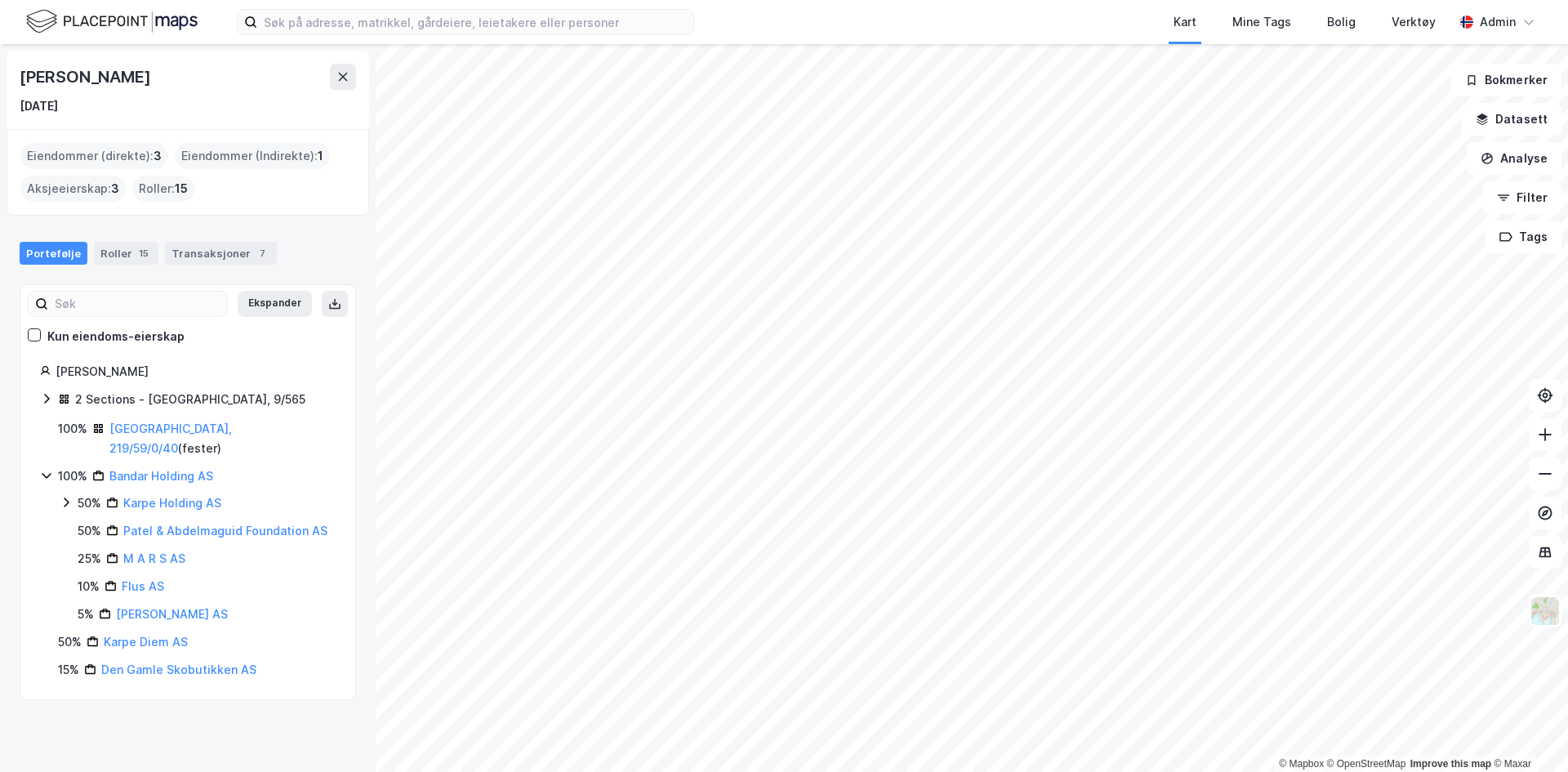
click at [43, 399] on icon at bounding box center [46, 398] width 13 height 13
